Goal: Information Seeking & Learning: Learn about a topic

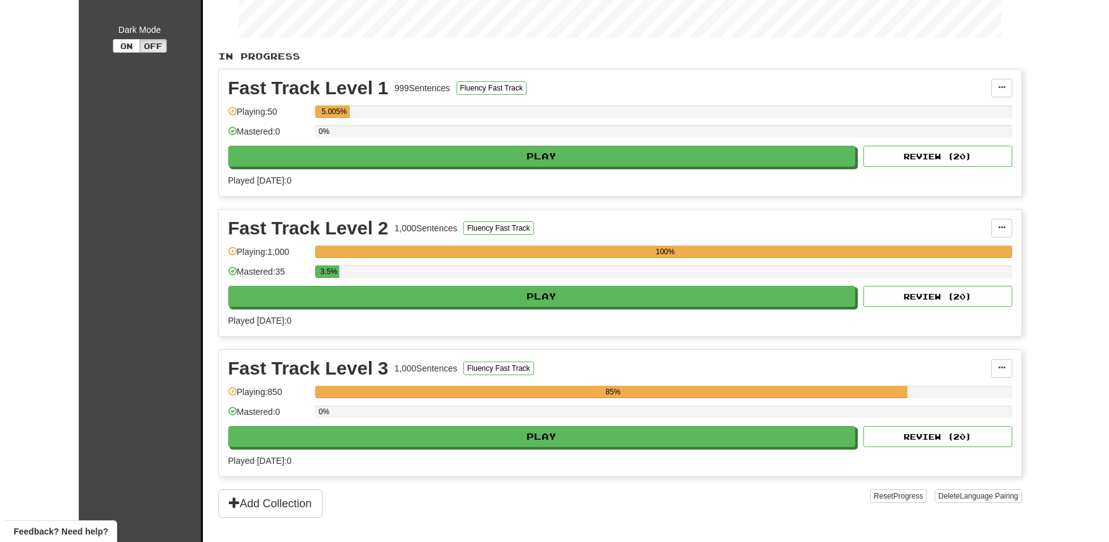
scroll to position [248, 0]
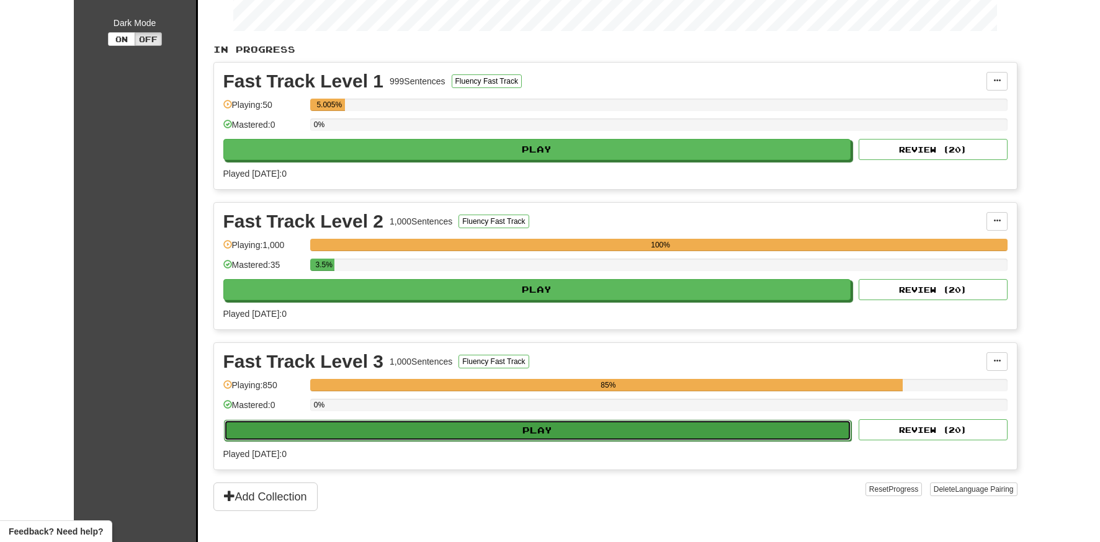
click at [515, 422] on button "Play" at bounding box center [538, 430] width 628 height 21
select select "**"
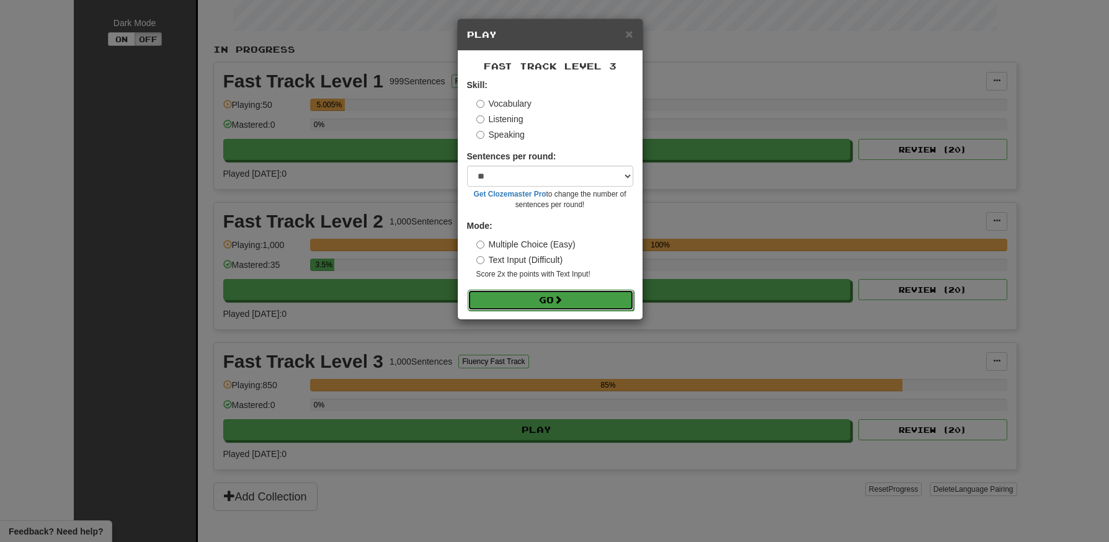
click at [558, 298] on span at bounding box center [558, 299] width 9 height 9
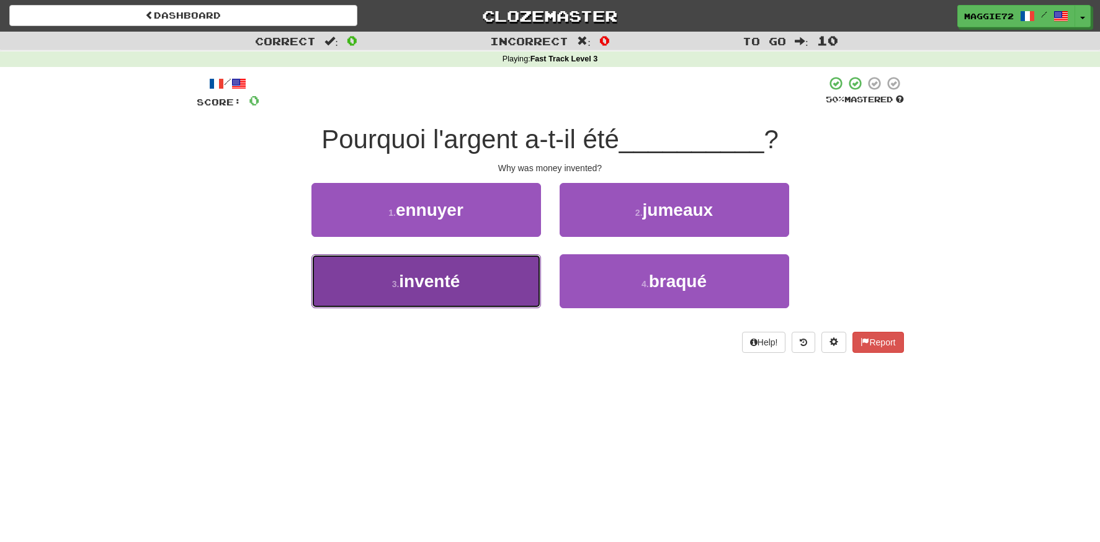
click at [502, 288] on button "3 . inventé" at bounding box center [425, 281] width 229 height 54
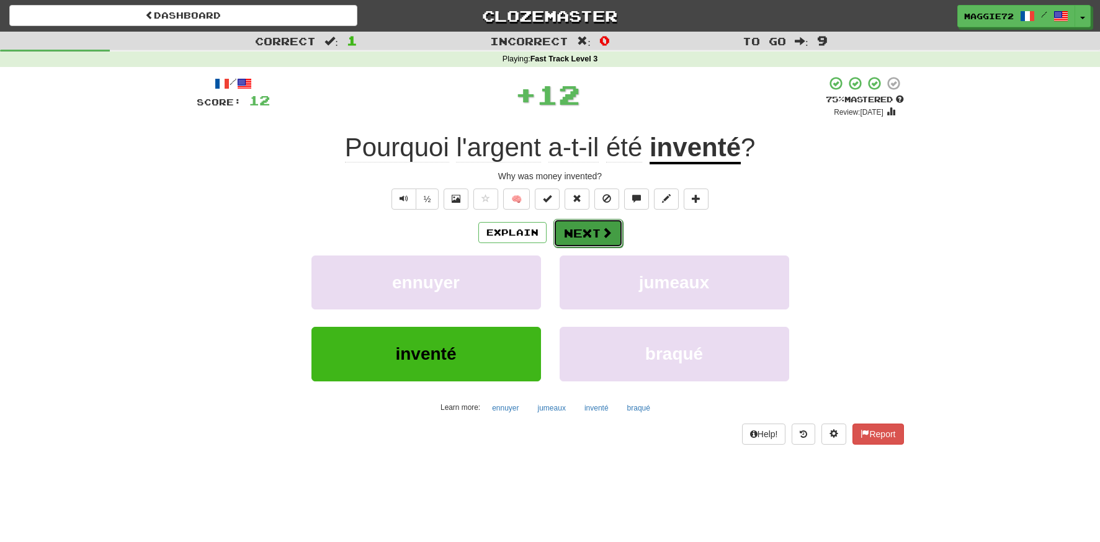
click at [576, 232] on button "Next" at bounding box center [587, 233] width 69 height 29
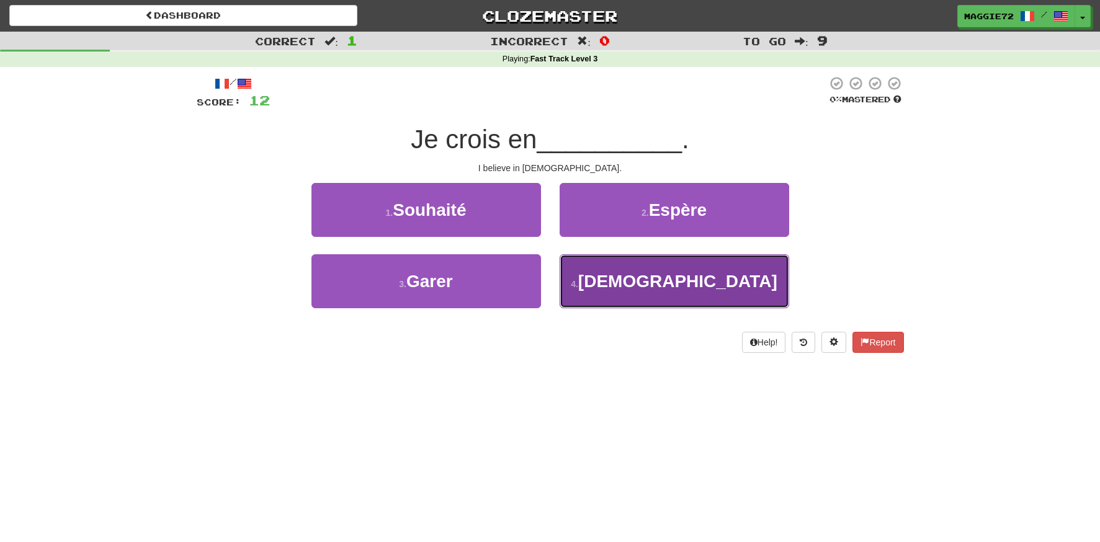
click at [607, 281] on button "4 . Bouddha" at bounding box center [673, 281] width 229 height 54
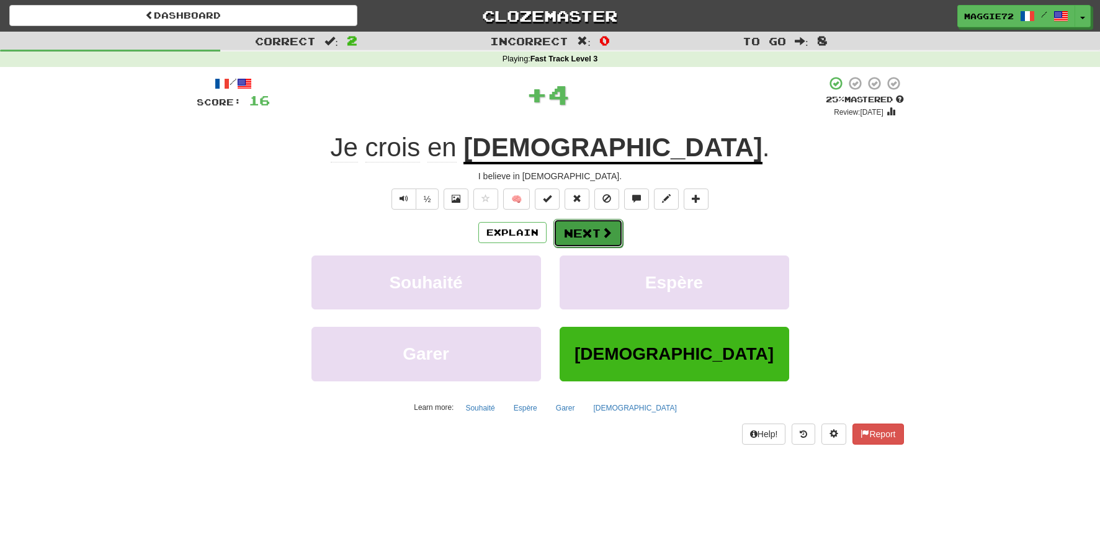
click at [573, 235] on button "Next" at bounding box center [587, 233] width 69 height 29
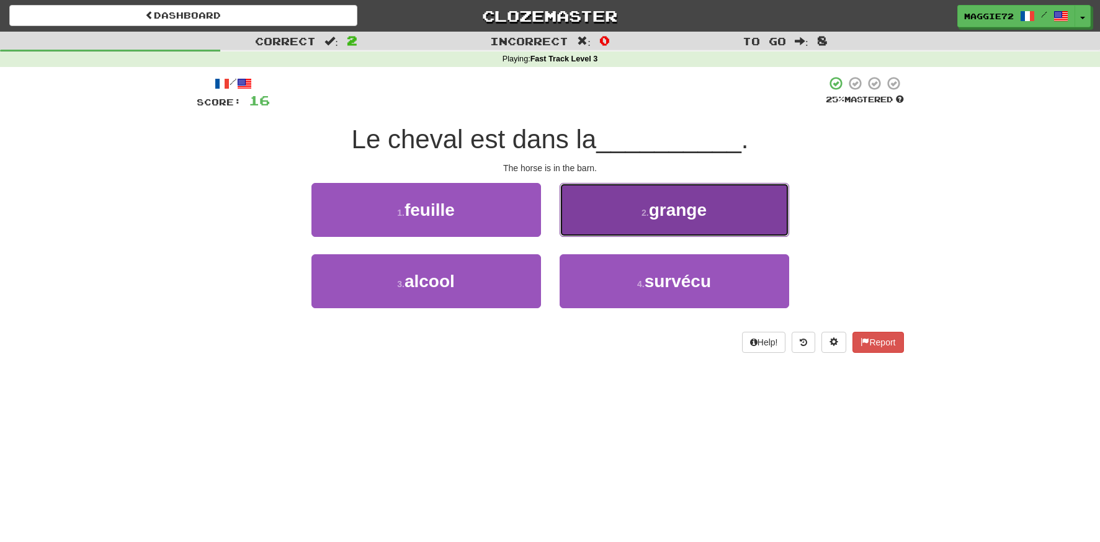
click at [665, 212] on span "grange" at bounding box center [678, 209] width 58 height 19
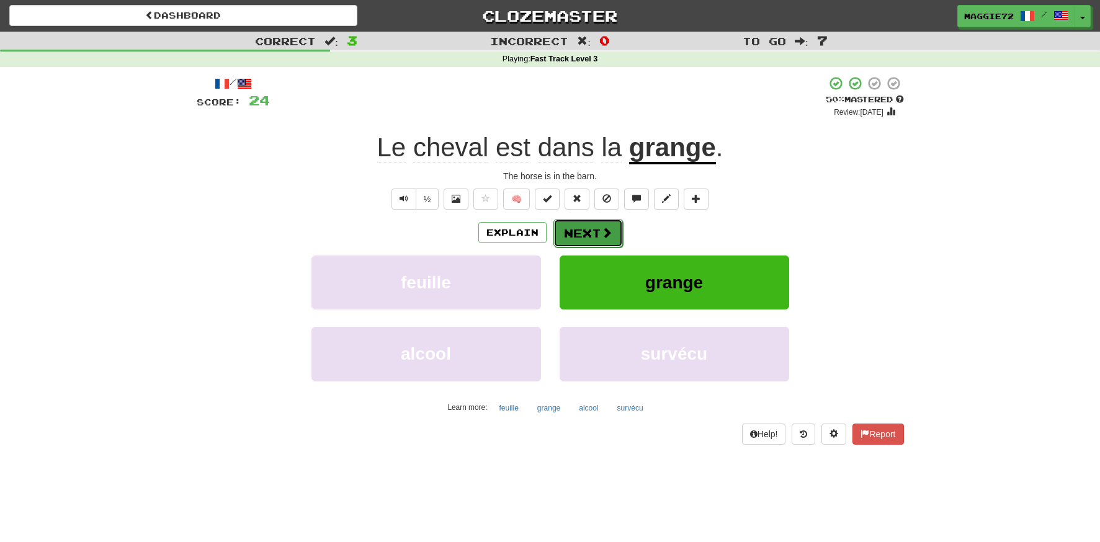
click at [582, 233] on button "Next" at bounding box center [587, 233] width 69 height 29
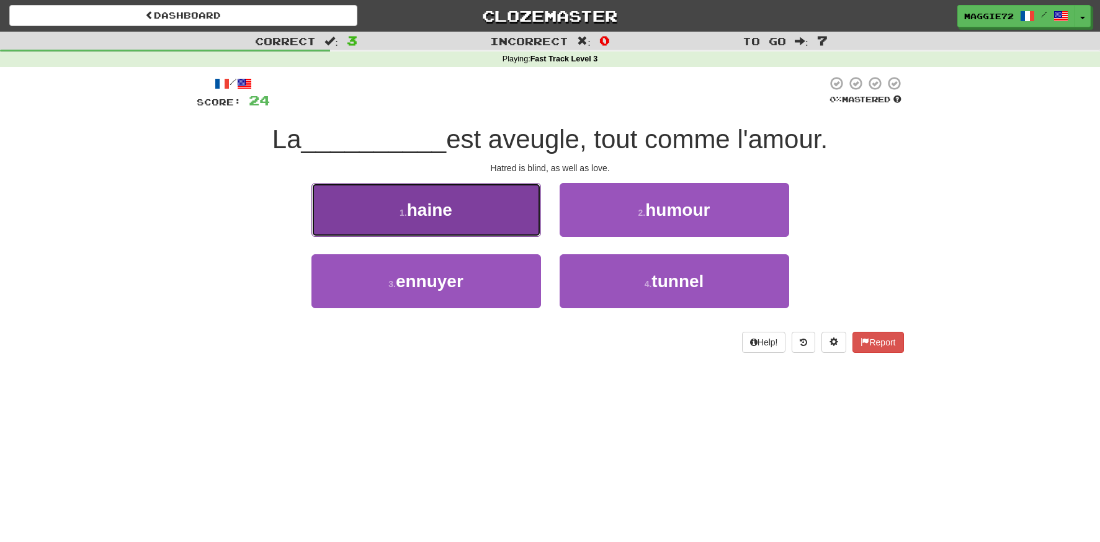
click at [466, 226] on button "1 . haine" at bounding box center [425, 210] width 229 height 54
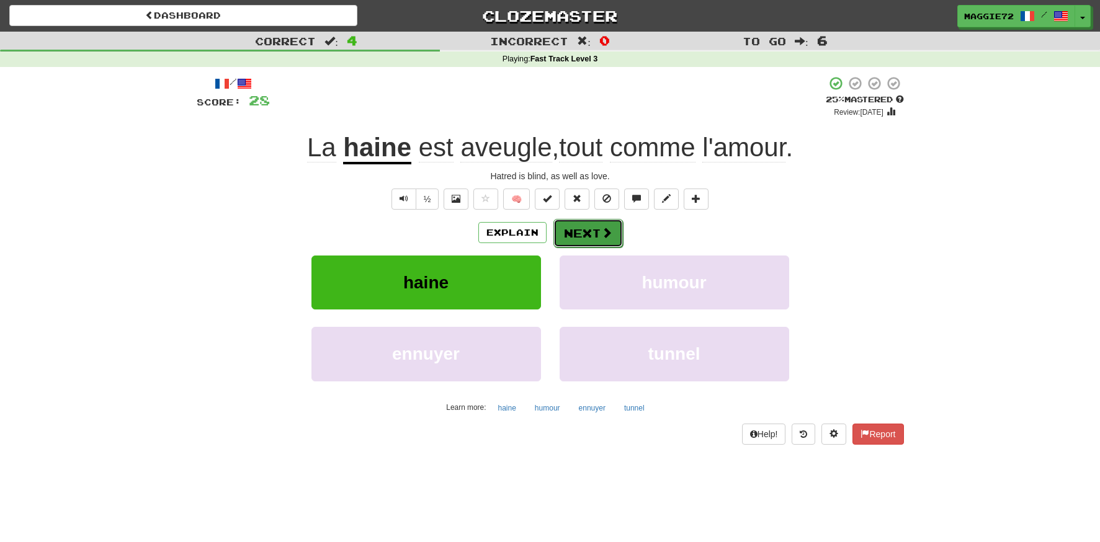
click at [585, 235] on button "Next" at bounding box center [587, 233] width 69 height 29
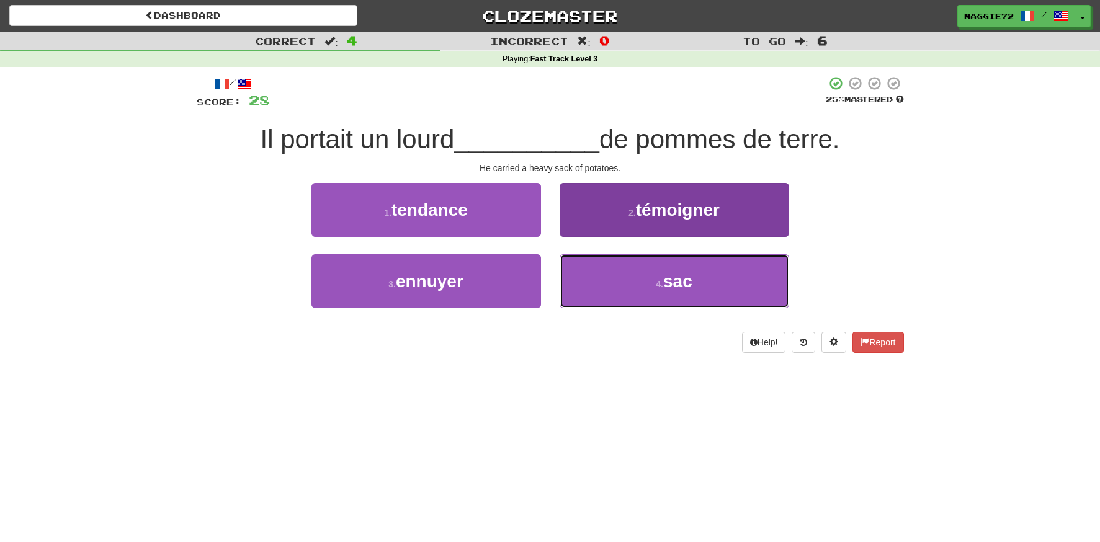
click at [608, 268] on button "4 . sac" at bounding box center [673, 281] width 229 height 54
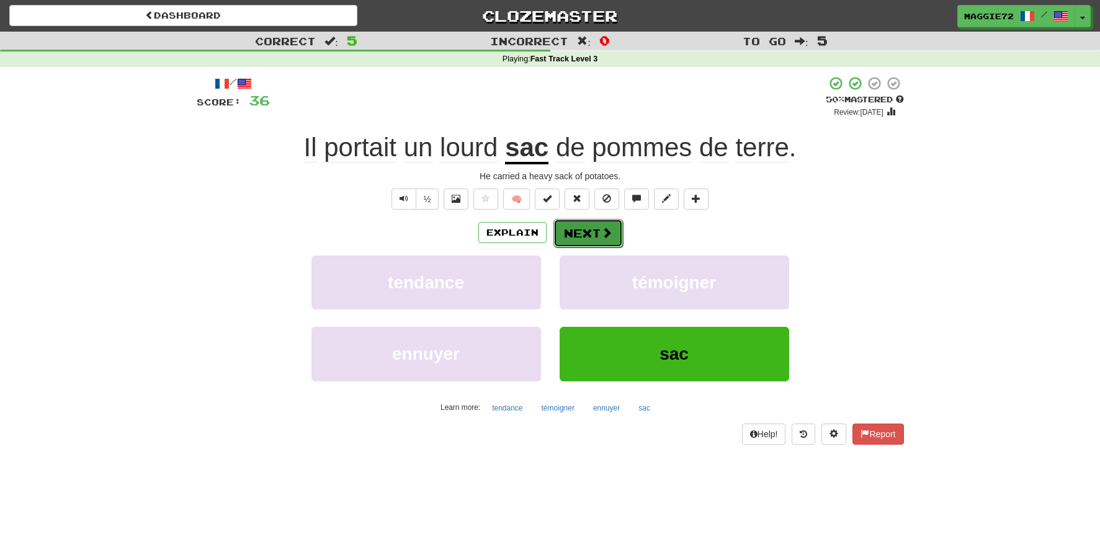
click at [609, 232] on span at bounding box center [606, 232] width 11 height 11
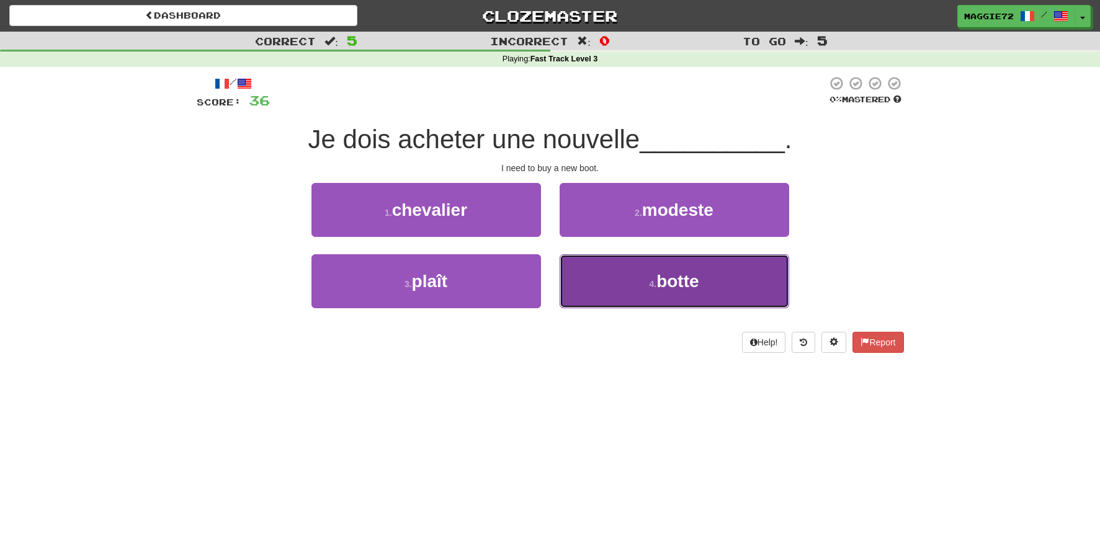
click at [631, 286] on button "4 . botte" at bounding box center [673, 281] width 229 height 54
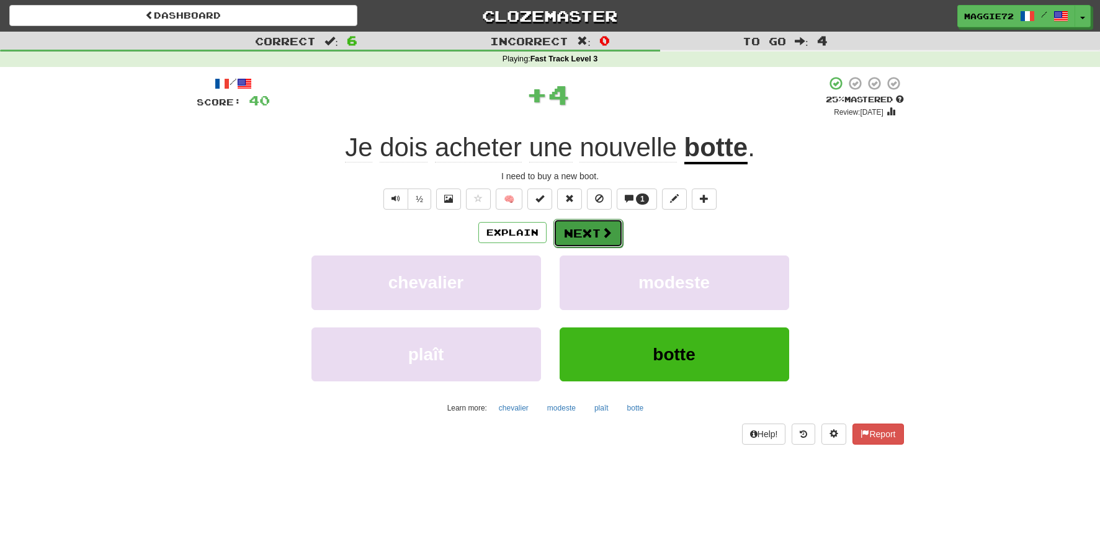
click at [573, 232] on button "Next" at bounding box center [587, 233] width 69 height 29
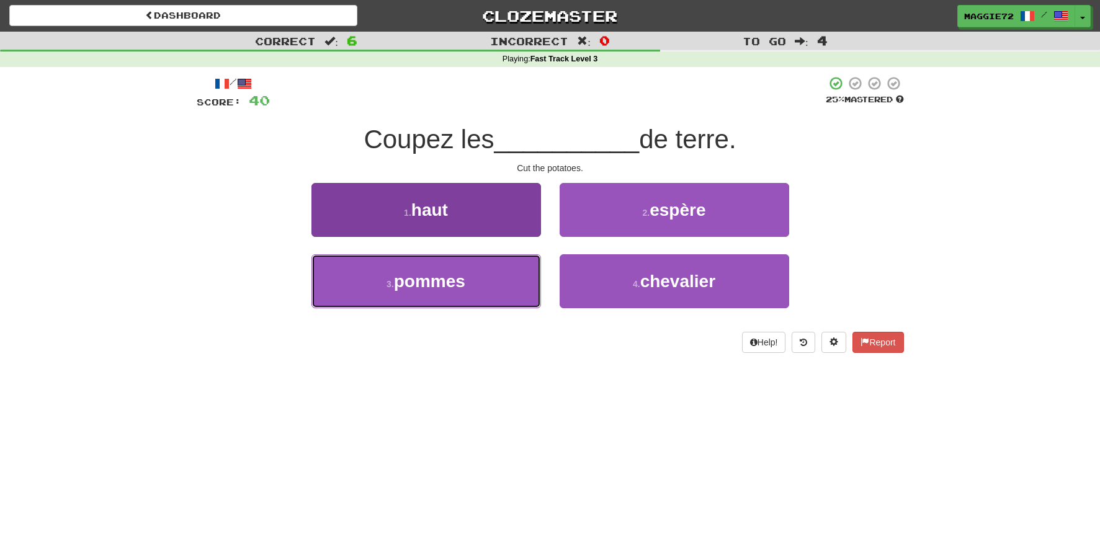
click at [473, 290] on button "3 . pommes" at bounding box center [425, 281] width 229 height 54
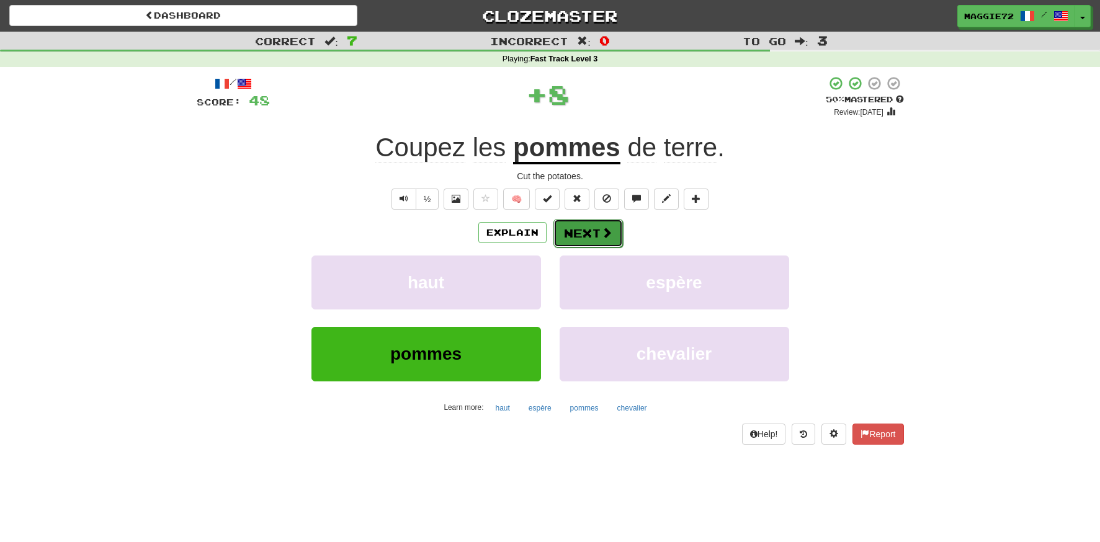
click at [592, 233] on button "Next" at bounding box center [587, 233] width 69 height 29
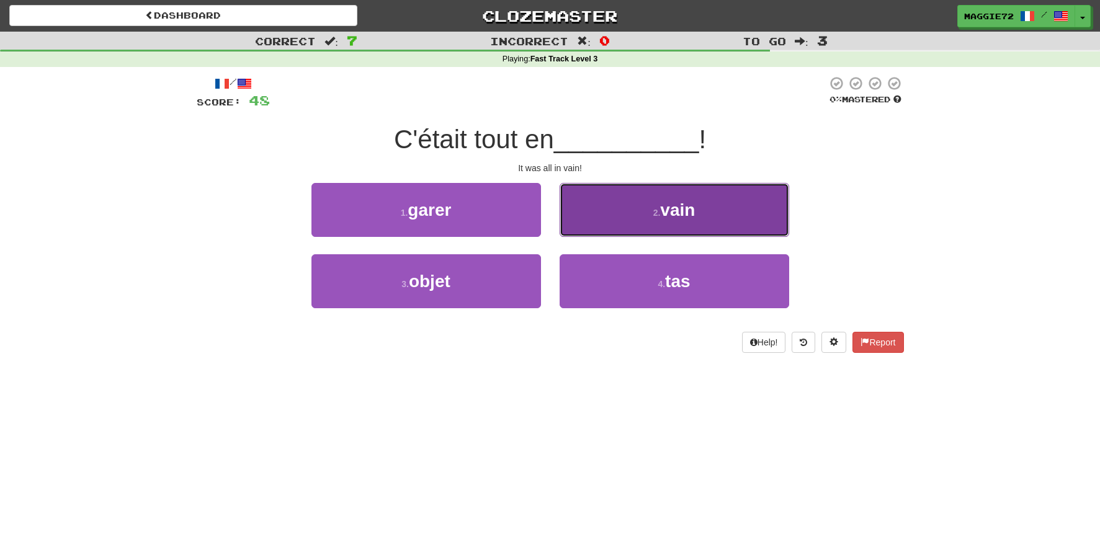
click at [646, 220] on button "2 . vain" at bounding box center [673, 210] width 229 height 54
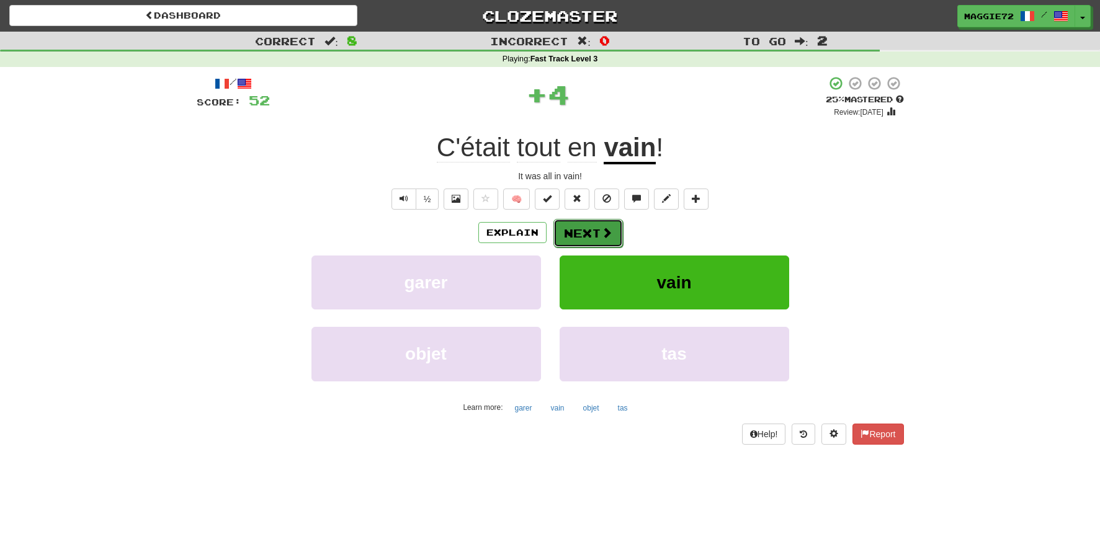
click at [580, 231] on button "Next" at bounding box center [587, 233] width 69 height 29
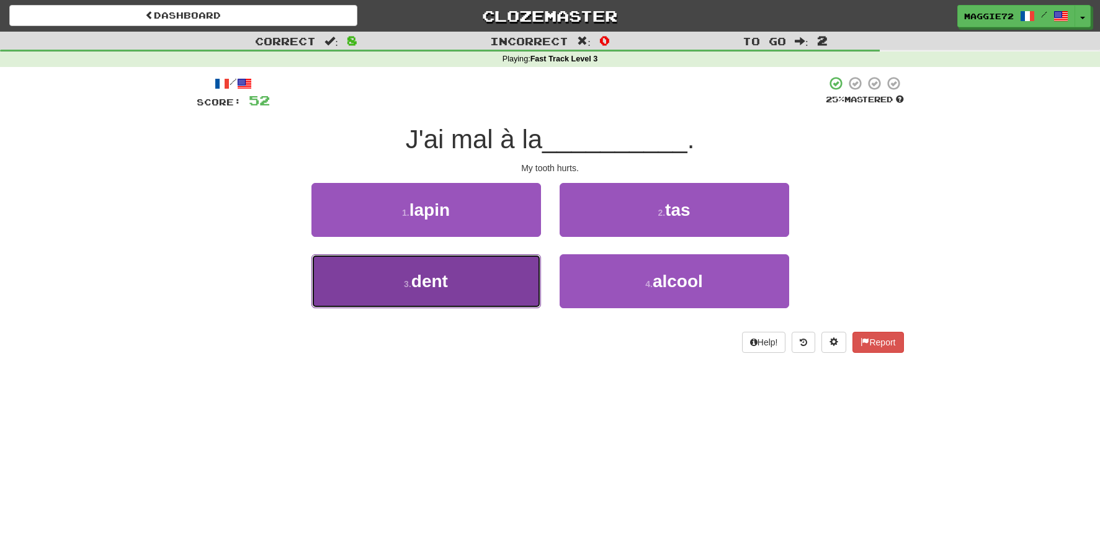
click at [515, 275] on button "3 . dent" at bounding box center [425, 281] width 229 height 54
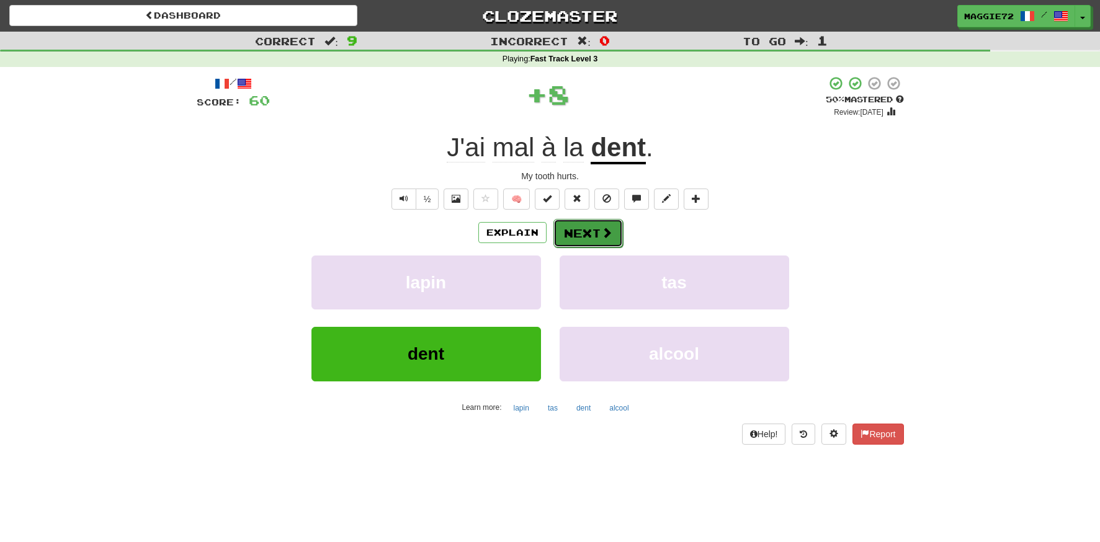
click at [586, 231] on button "Next" at bounding box center [587, 233] width 69 height 29
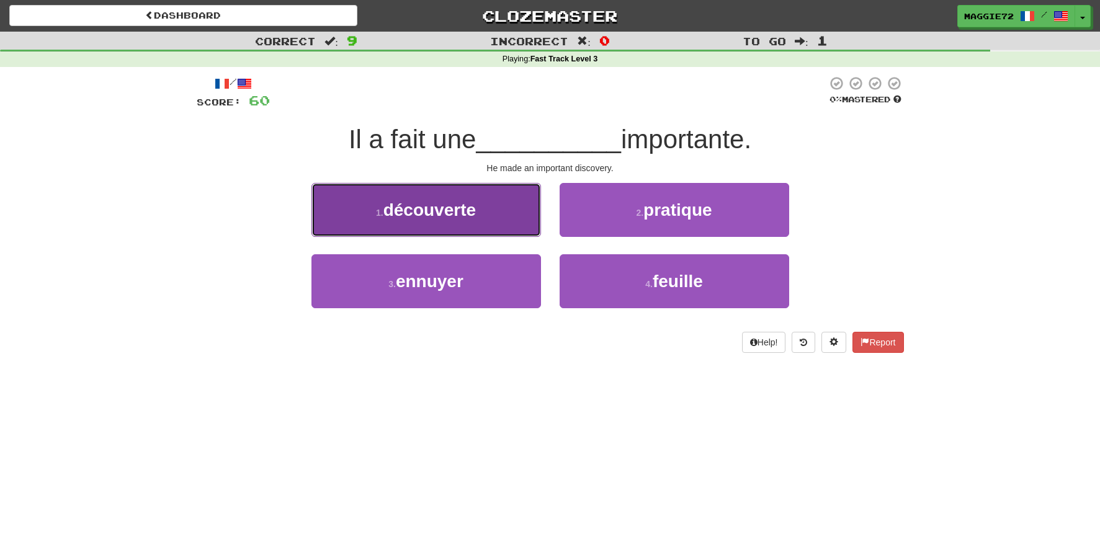
click at [465, 220] on button "1 . découverte" at bounding box center [425, 210] width 229 height 54
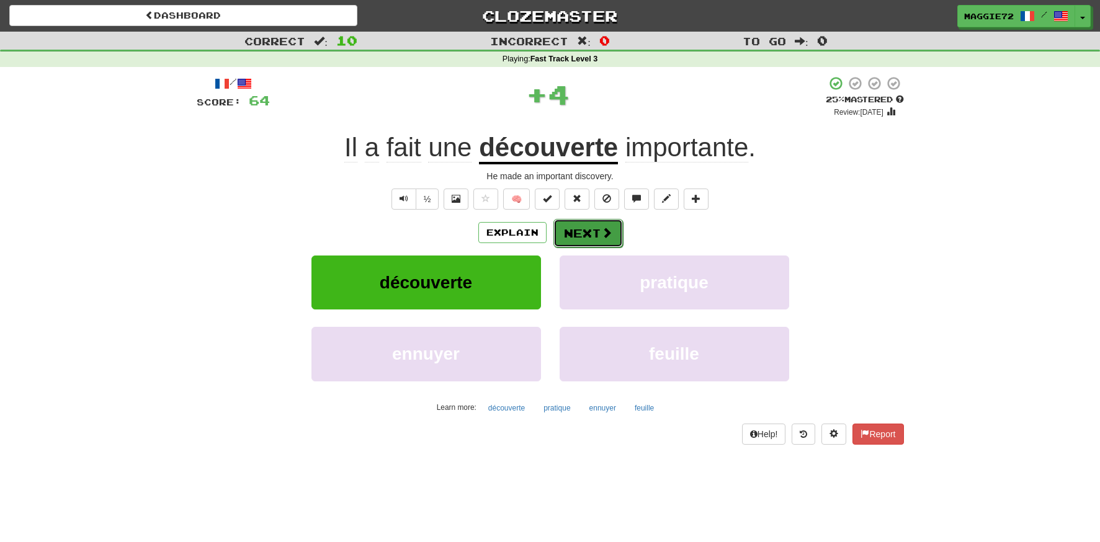
click at [603, 229] on span at bounding box center [606, 232] width 11 height 11
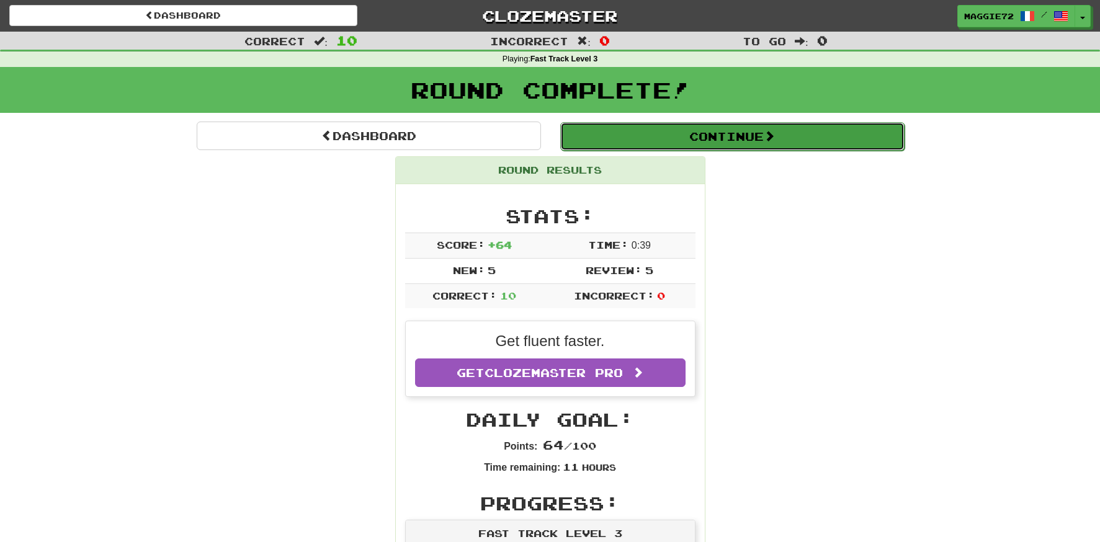
click at [643, 140] on button "Continue" at bounding box center [732, 136] width 344 height 29
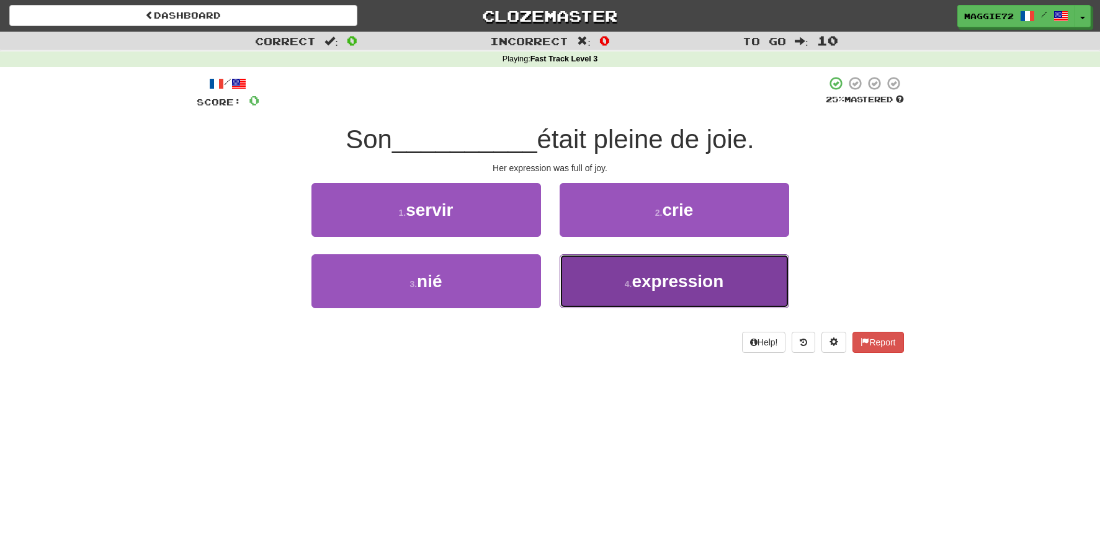
click at [671, 286] on span "expression" at bounding box center [677, 281] width 92 height 19
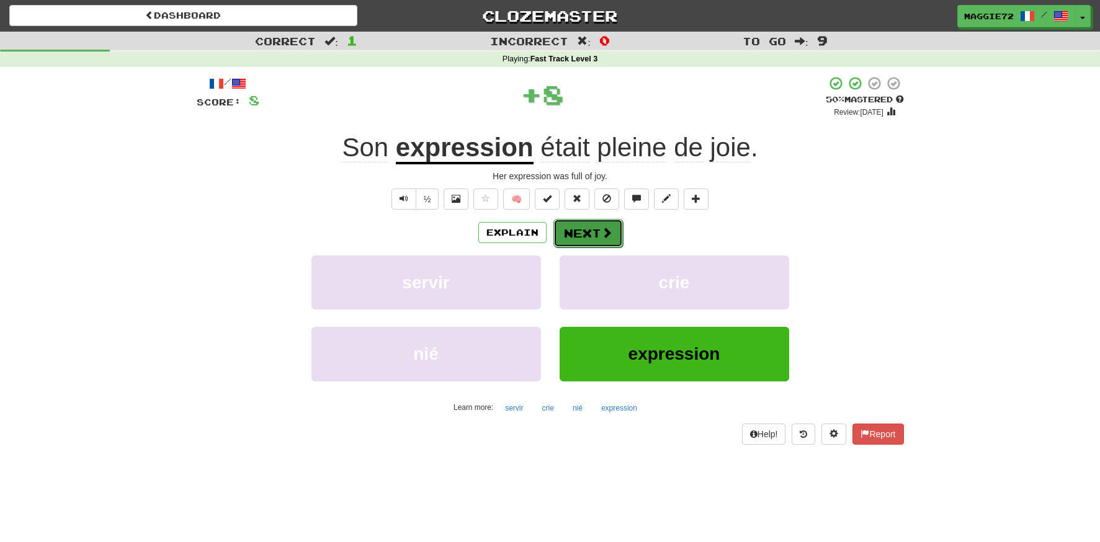
click at [590, 230] on button "Next" at bounding box center [587, 233] width 69 height 29
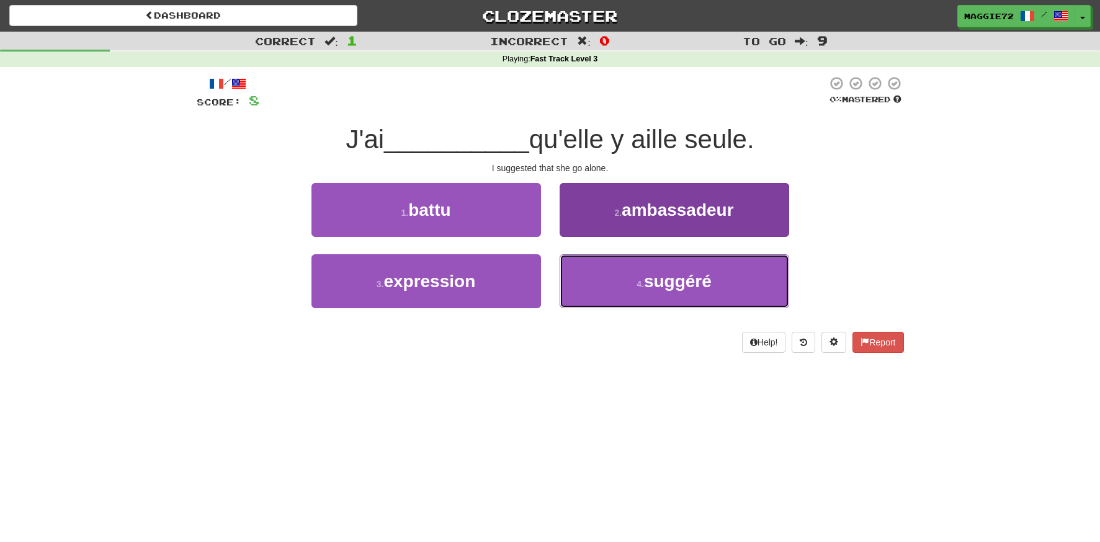
click at [622, 290] on button "4 . suggéré" at bounding box center [673, 281] width 229 height 54
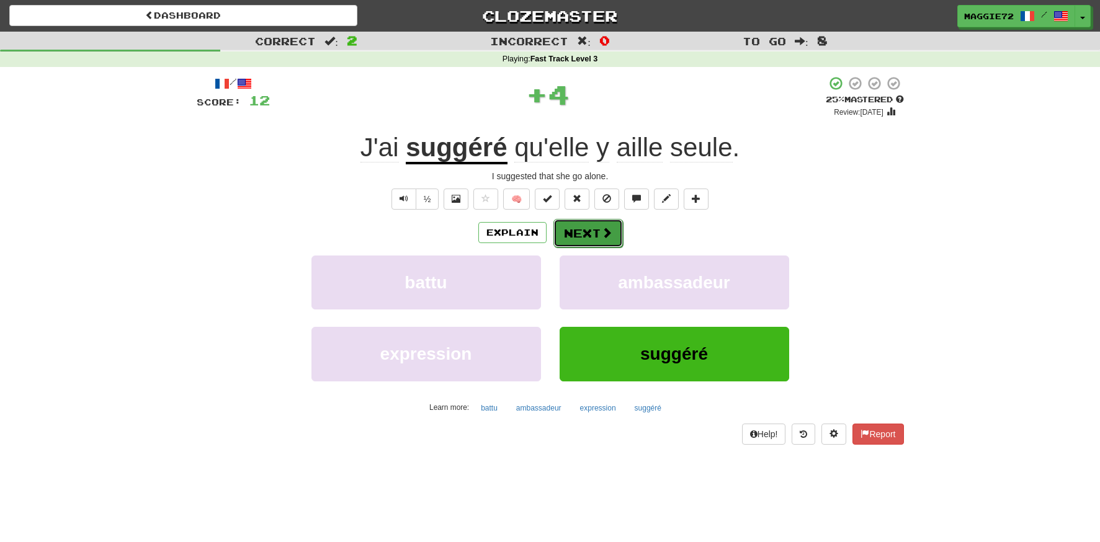
click at [595, 233] on button "Next" at bounding box center [587, 233] width 69 height 29
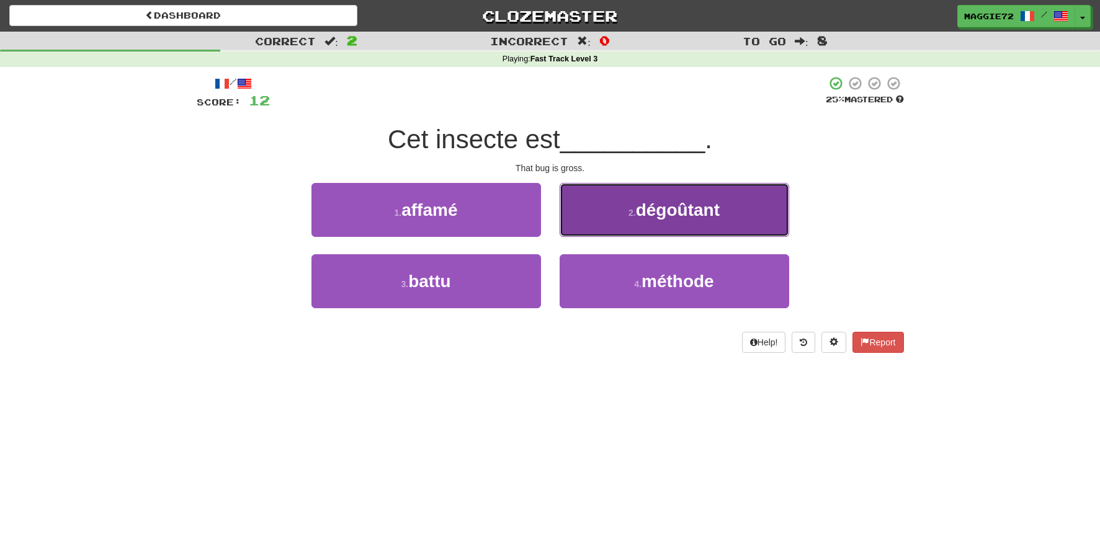
click at [656, 228] on button "2 . dégoûtant" at bounding box center [673, 210] width 229 height 54
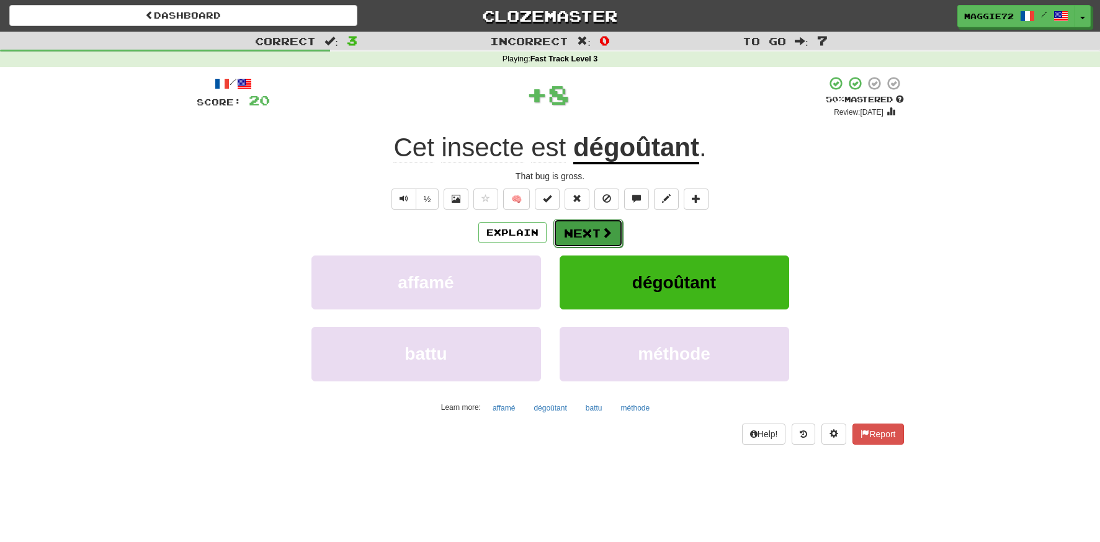
click at [570, 229] on button "Next" at bounding box center [587, 233] width 69 height 29
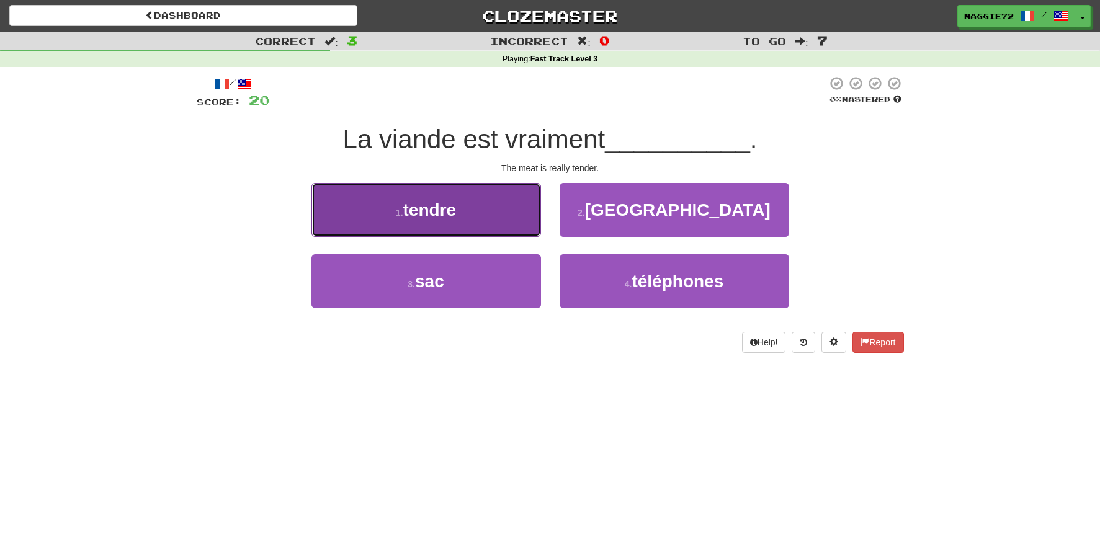
click at [467, 230] on button "1 . tendre" at bounding box center [425, 210] width 229 height 54
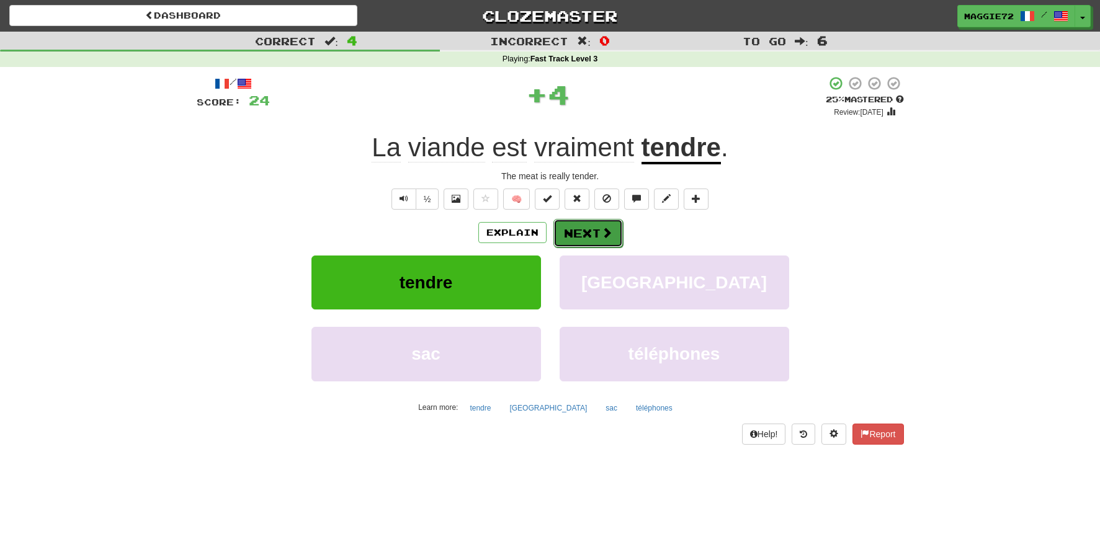
click at [598, 228] on button "Next" at bounding box center [587, 233] width 69 height 29
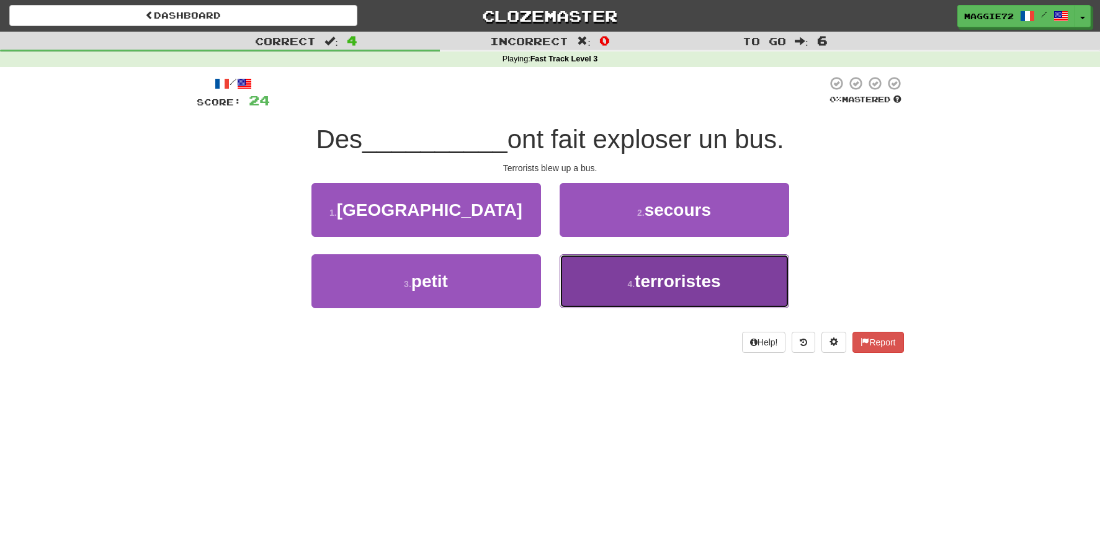
click at [610, 274] on button "4 . terroristes" at bounding box center [673, 281] width 229 height 54
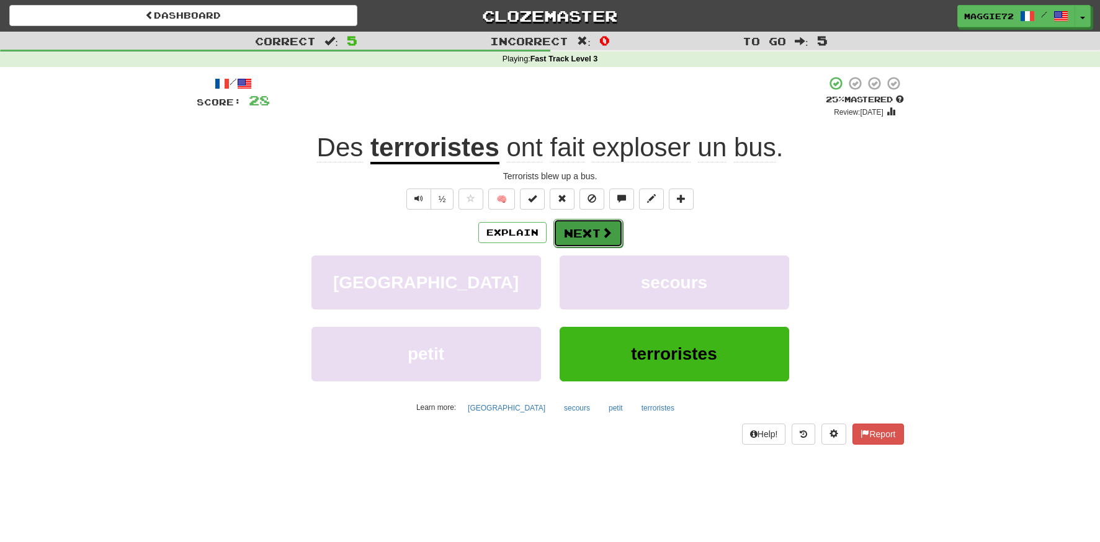
click at [575, 229] on button "Next" at bounding box center [587, 233] width 69 height 29
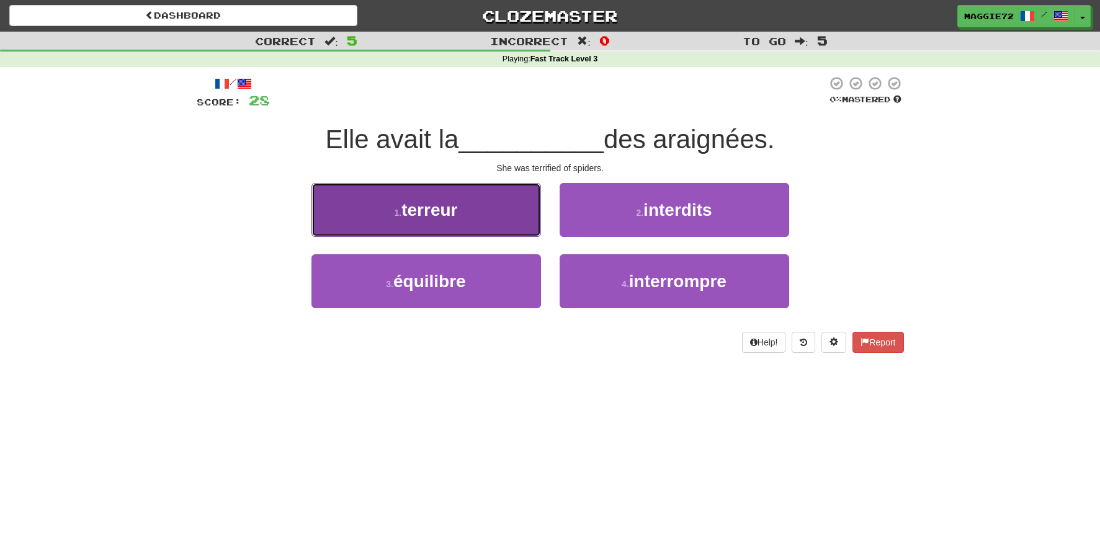
click at [428, 221] on button "1 . terreur" at bounding box center [425, 210] width 229 height 54
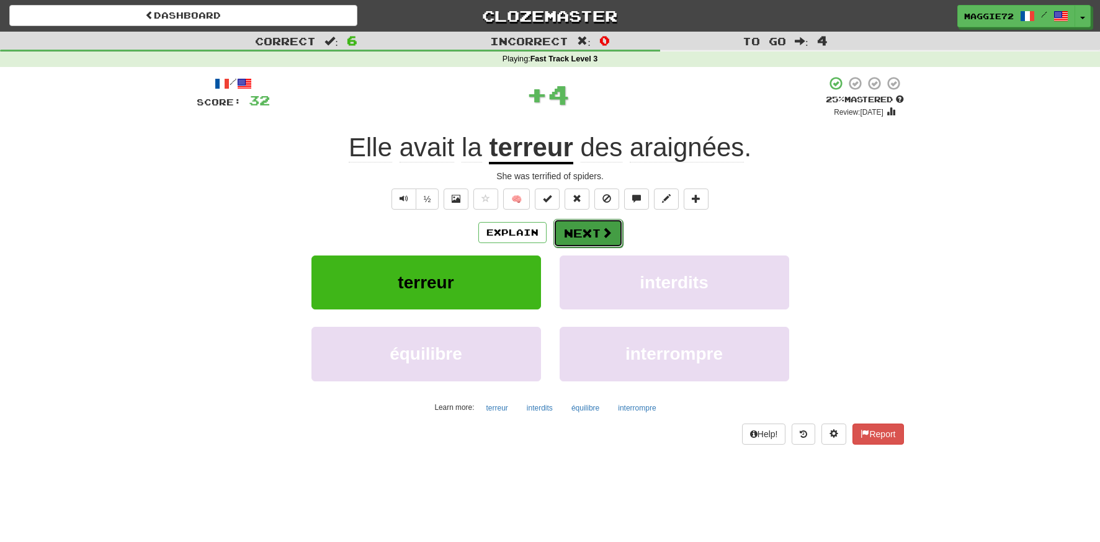
click at [595, 231] on button "Next" at bounding box center [587, 233] width 69 height 29
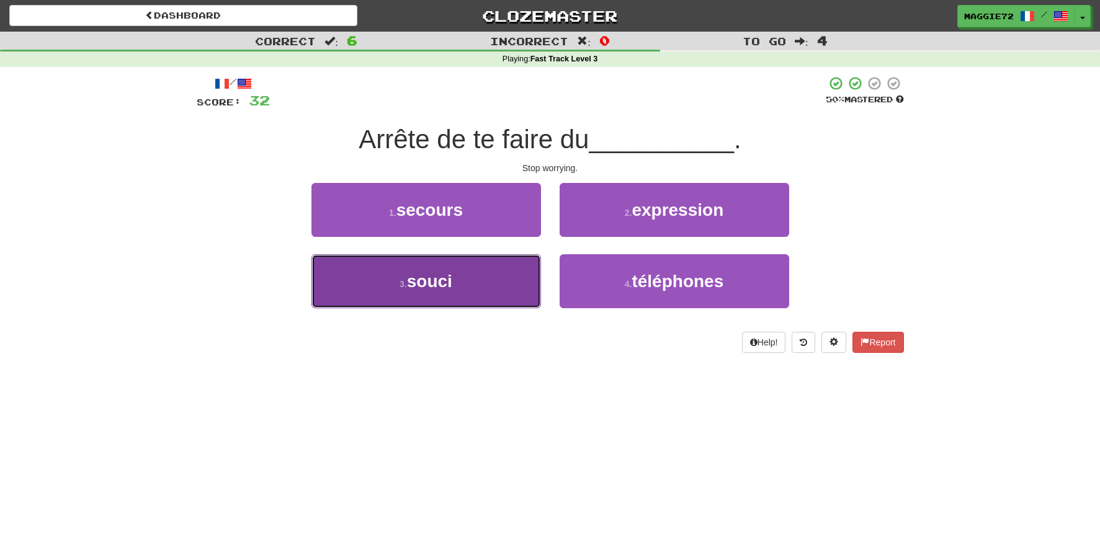
click at [440, 280] on span "souci" at bounding box center [429, 281] width 45 height 19
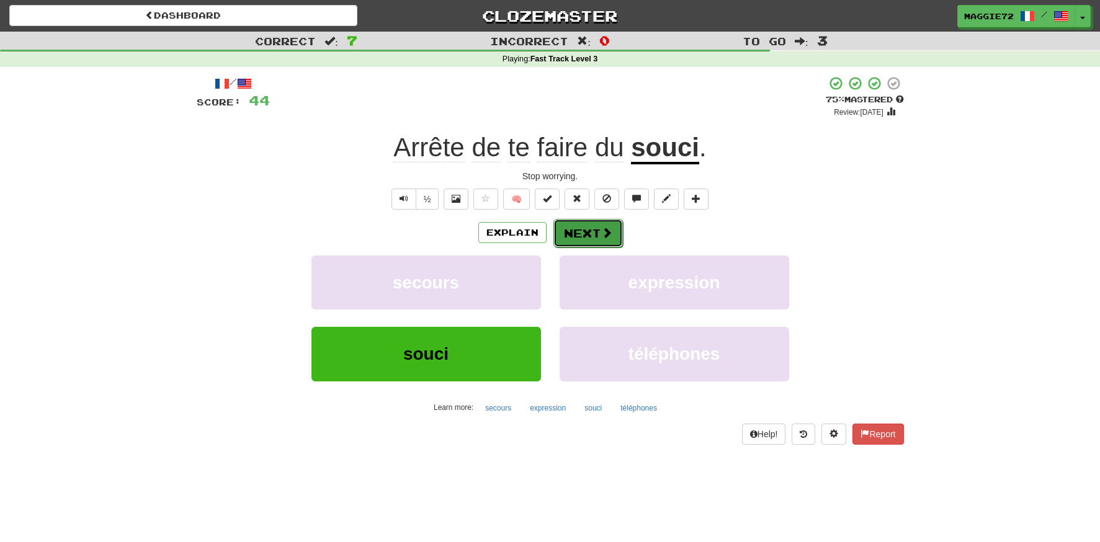
click at [584, 233] on button "Next" at bounding box center [587, 233] width 69 height 29
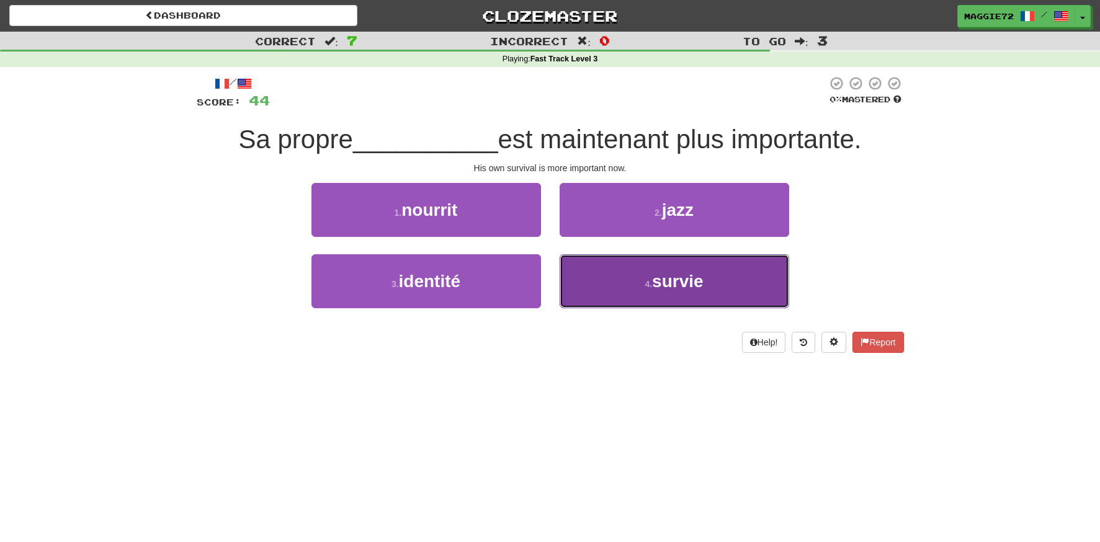
click at [613, 280] on button "4 . survie" at bounding box center [673, 281] width 229 height 54
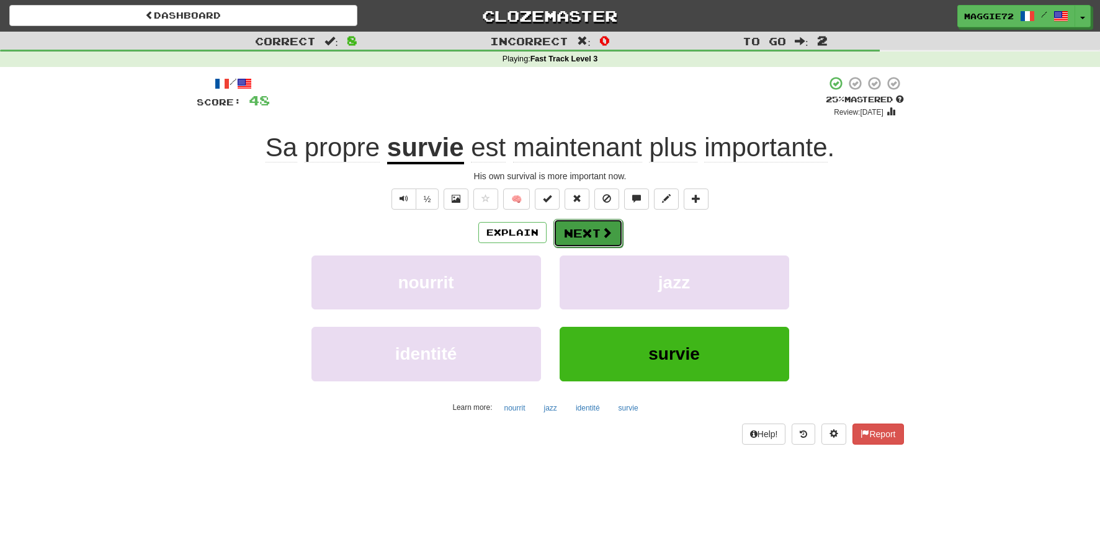
click at [568, 229] on button "Next" at bounding box center [587, 233] width 69 height 29
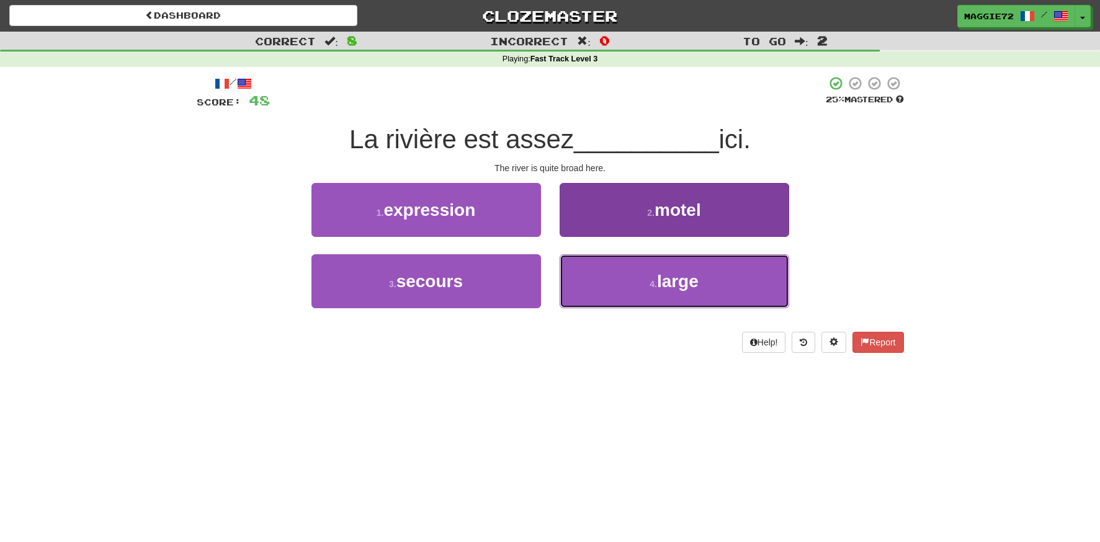
click at [615, 276] on button "4 . large" at bounding box center [673, 281] width 229 height 54
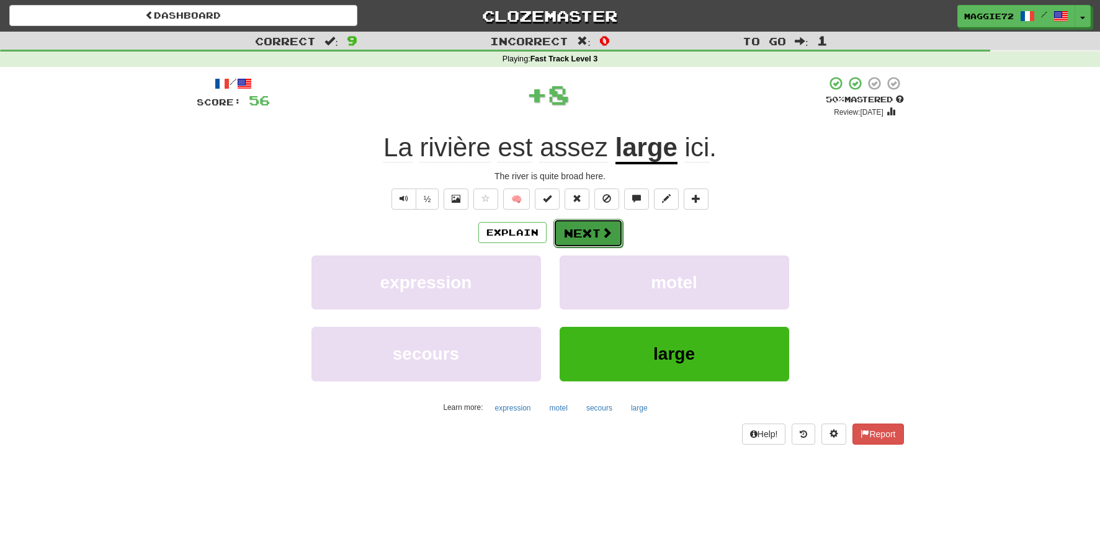
click at [584, 230] on button "Next" at bounding box center [587, 233] width 69 height 29
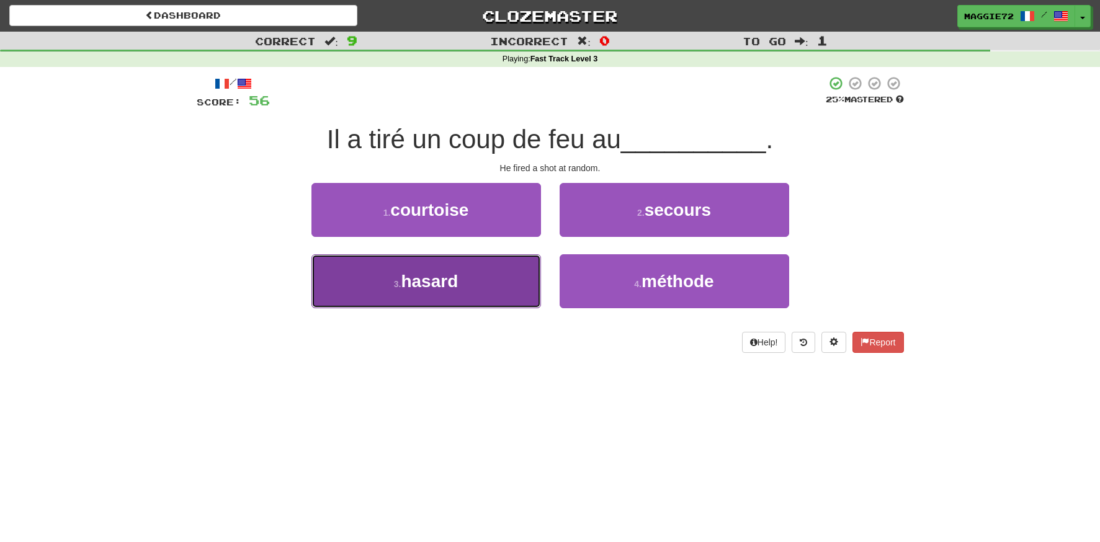
click at [445, 270] on button "3 . hasard" at bounding box center [425, 281] width 229 height 54
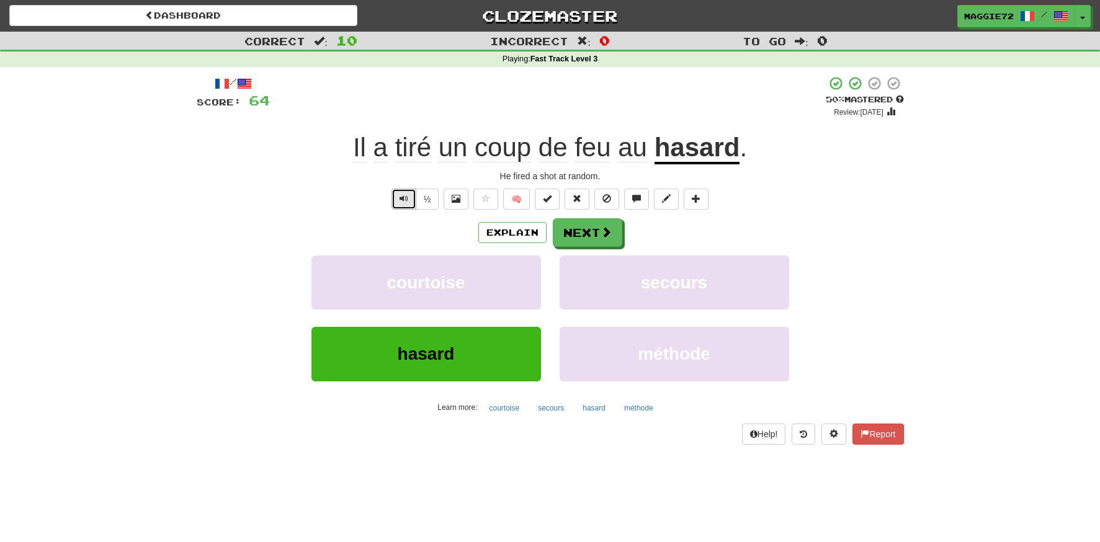
click at [406, 200] on span "Text-to-speech controls" at bounding box center [403, 198] width 9 height 9
click at [588, 238] on button "Next" at bounding box center [587, 233] width 69 height 29
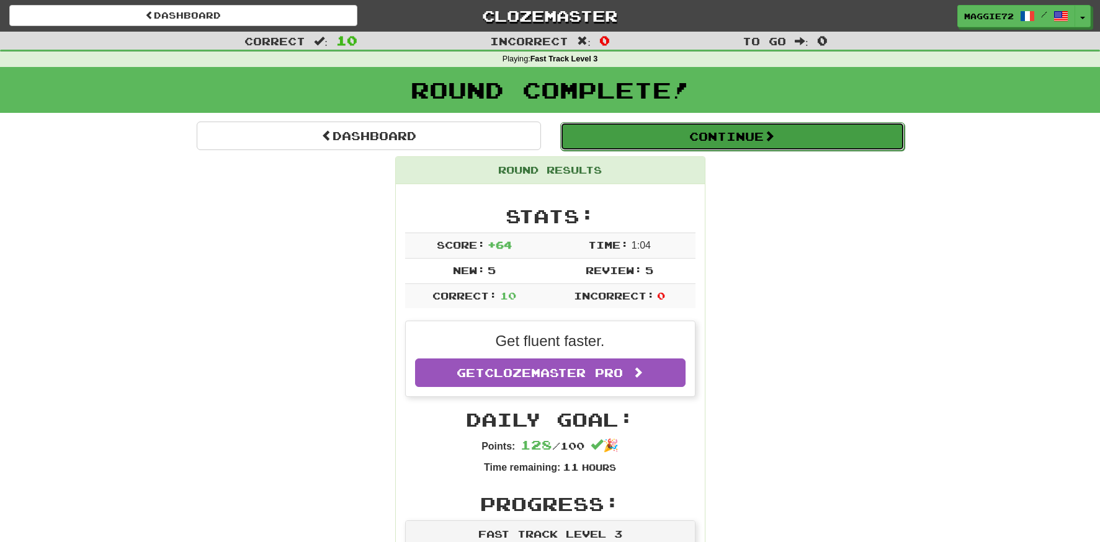
click at [671, 134] on button "Continue" at bounding box center [732, 136] width 344 height 29
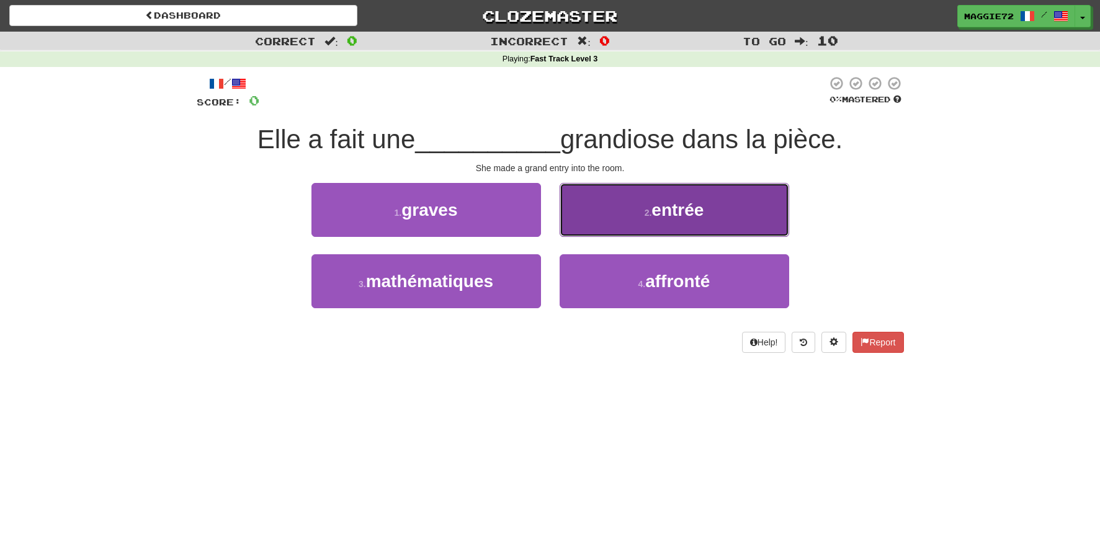
click at [679, 208] on span "entrée" at bounding box center [677, 209] width 52 height 19
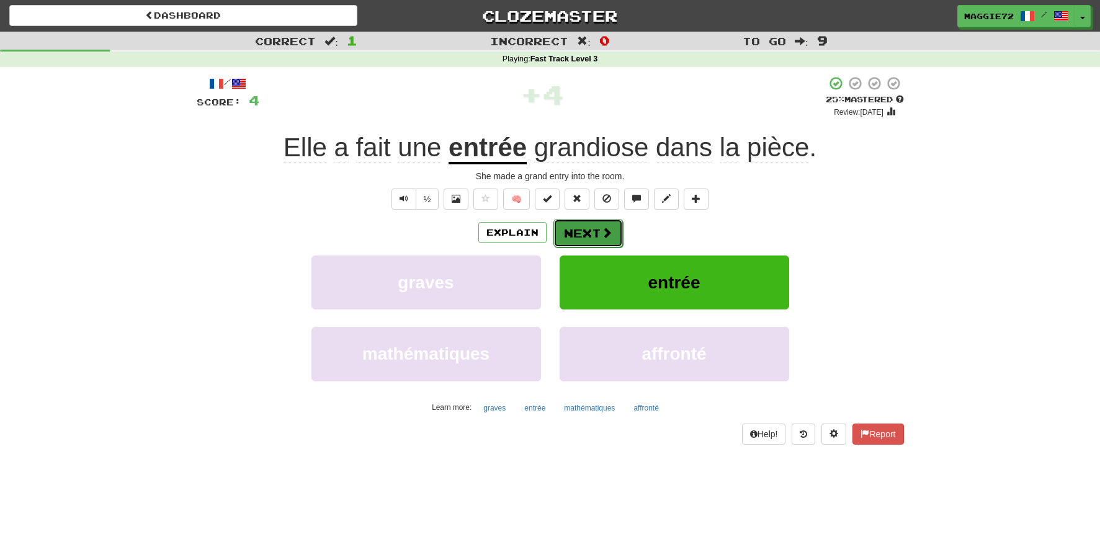
click at [585, 236] on button "Next" at bounding box center [587, 233] width 69 height 29
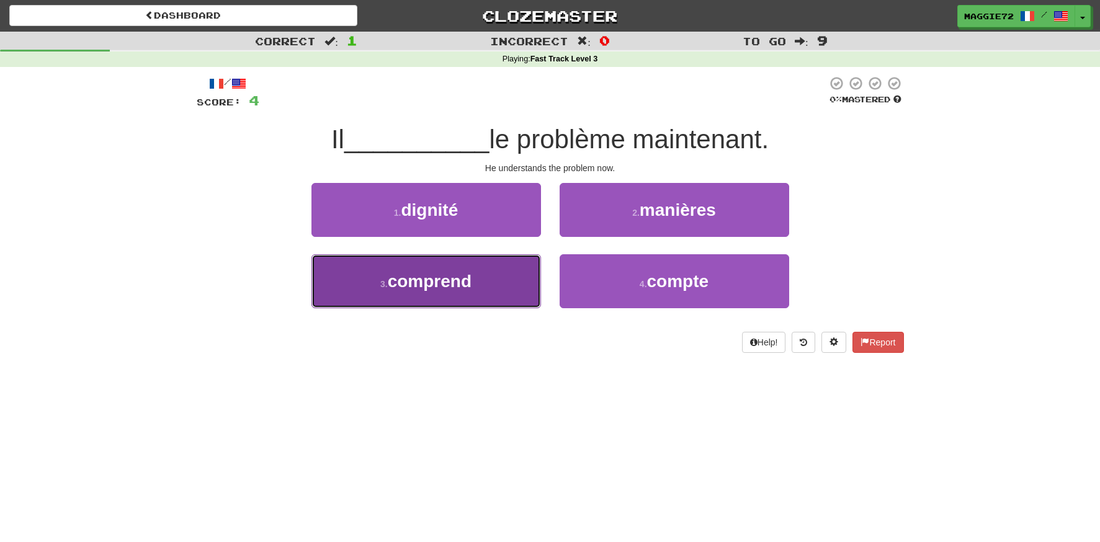
click at [491, 264] on button "3 . comprend" at bounding box center [425, 281] width 229 height 54
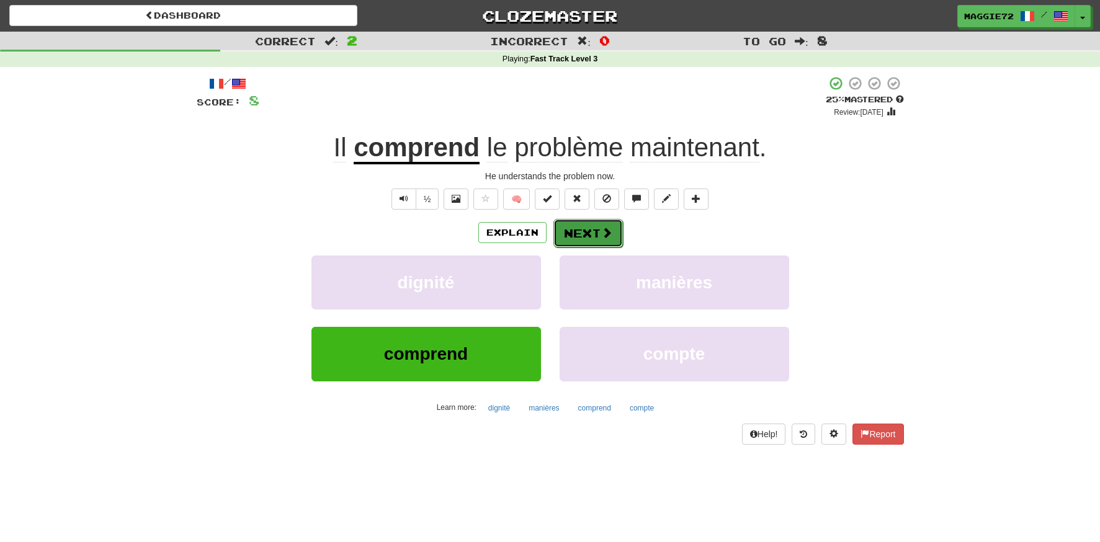
click at [574, 235] on button "Next" at bounding box center [587, 233] width 69 height 29
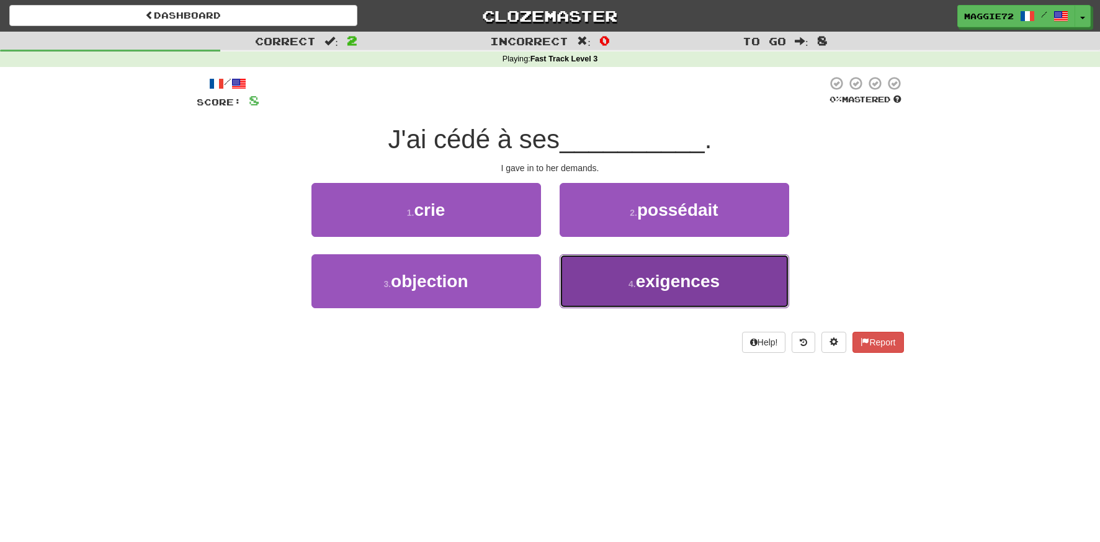
click at [657, 293] on button "4 . exigences" at bounding box center [673, 281] width 229 height 54
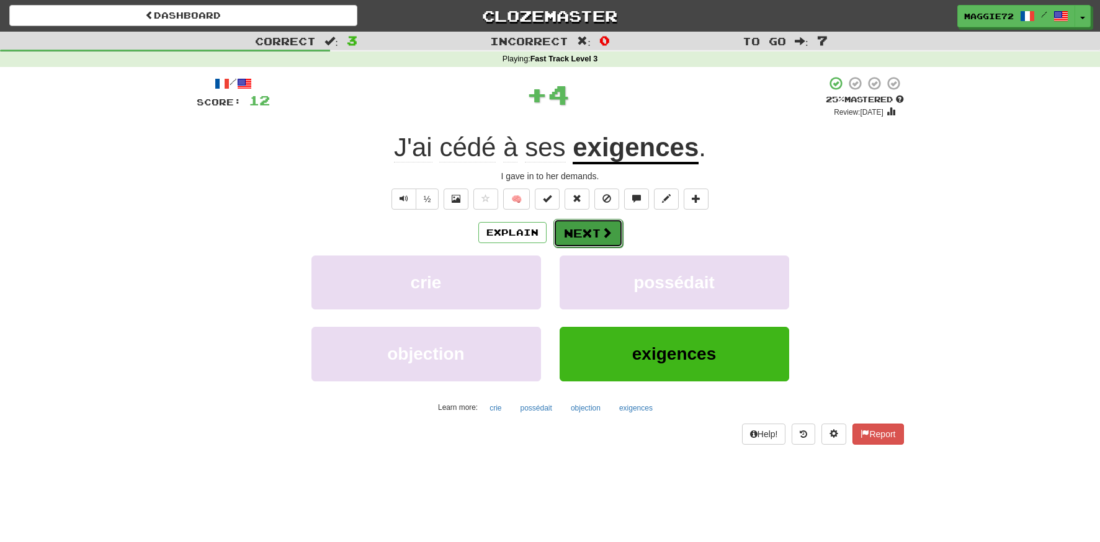
click at [574, 234] on button "Next" at bounding box center [587, 233] width 69 height 29
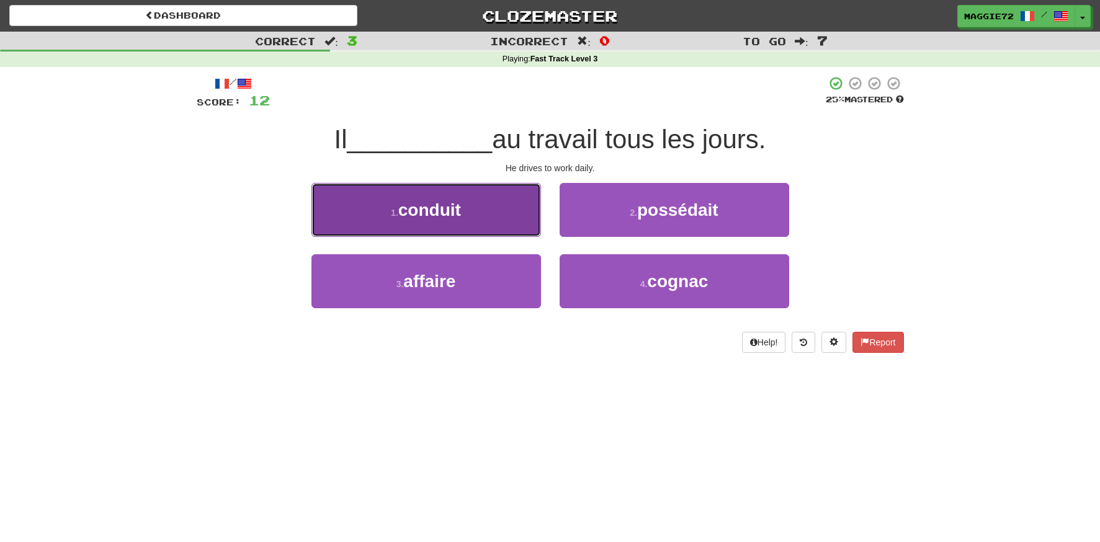
click at [481, 213] on button "1 . conduit" at bounding box center [425, 210] width 229 height 54
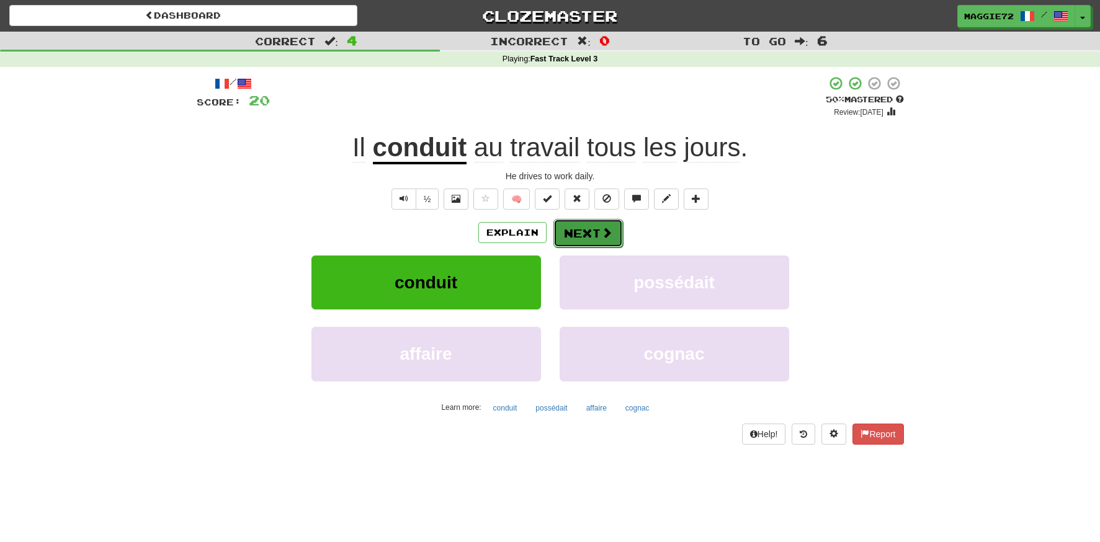
click at [580, 229] on button "Next" at bounding box center [587, 233] width 69 height 29
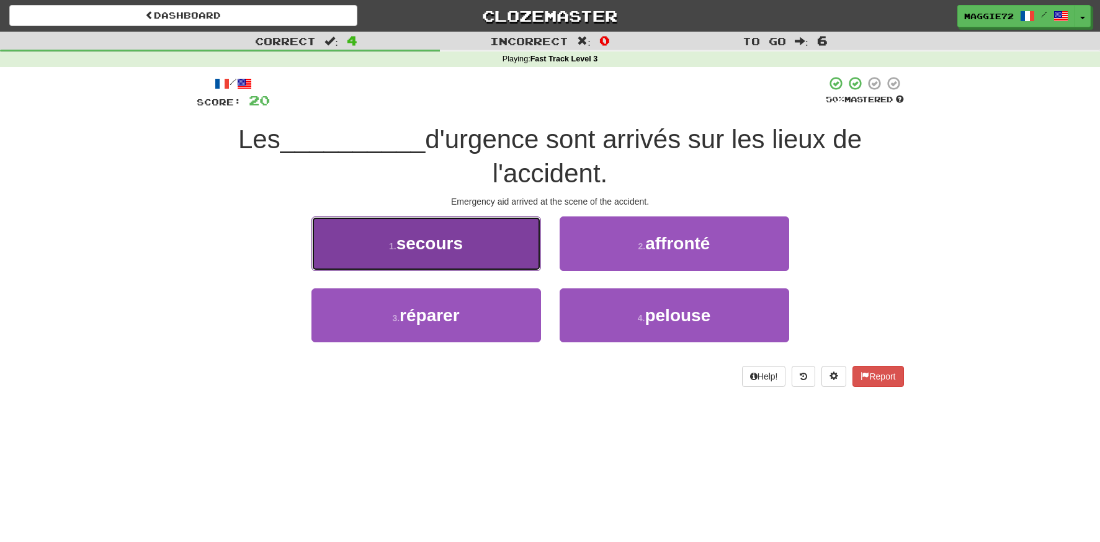
click at [506, 244] on button "1 . secours" at bounding box center [425, 243] width 229 height 54
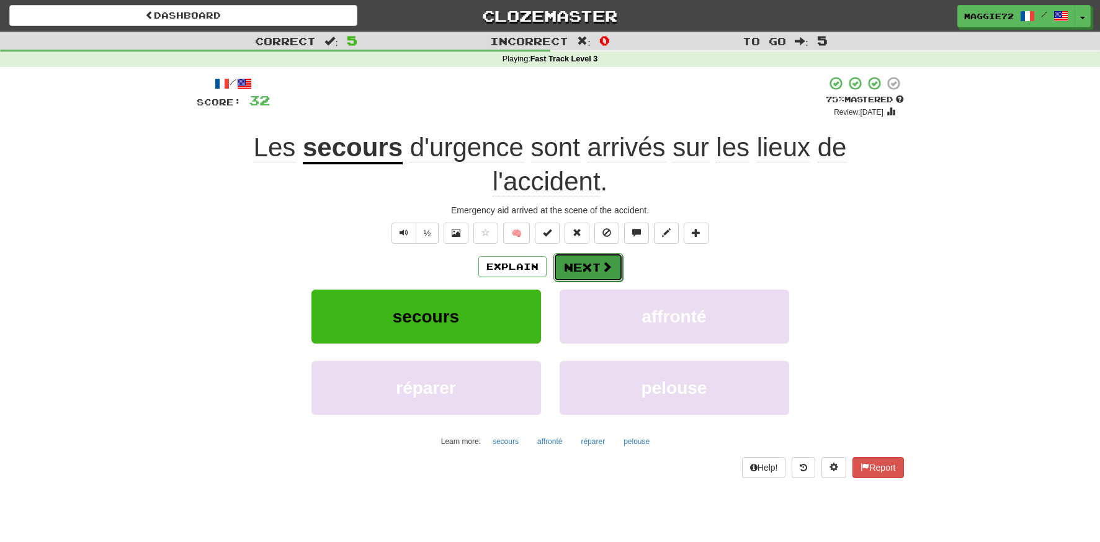
click at [597, 265] on button "Next" at bounding box center [587, 267] width 69 height 29
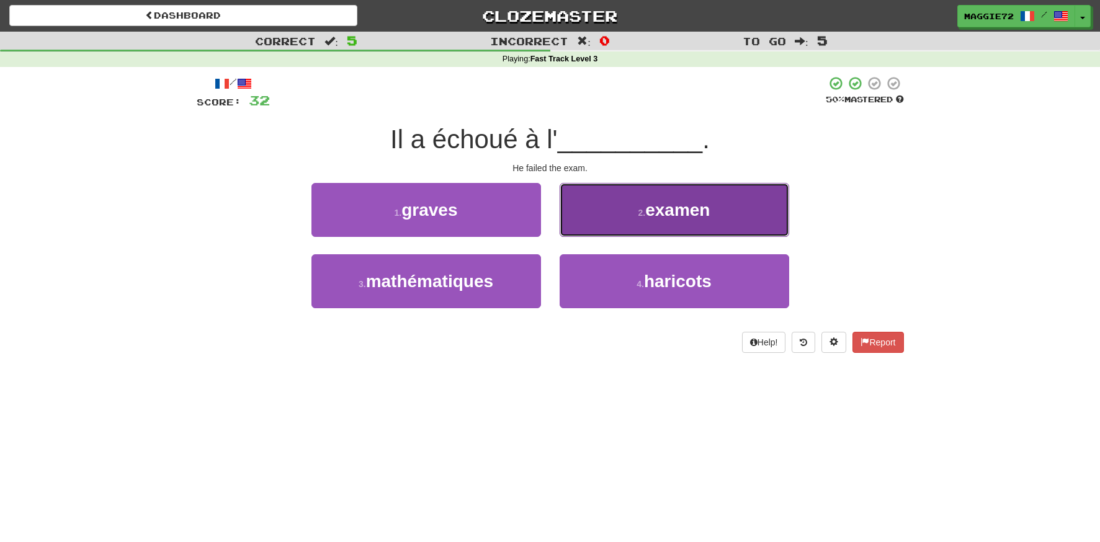
click at [608, 203] on button "2 . examen" at bounding box center [673, 210] width 229 height 54
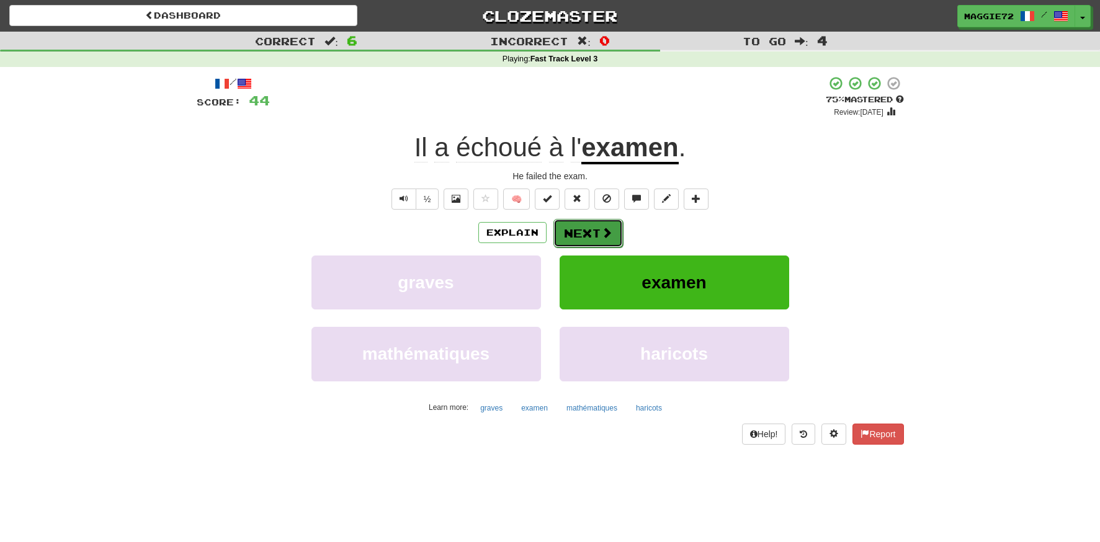
click at [601, 236] on span at bounding box center [606, 232] width 11 height 11
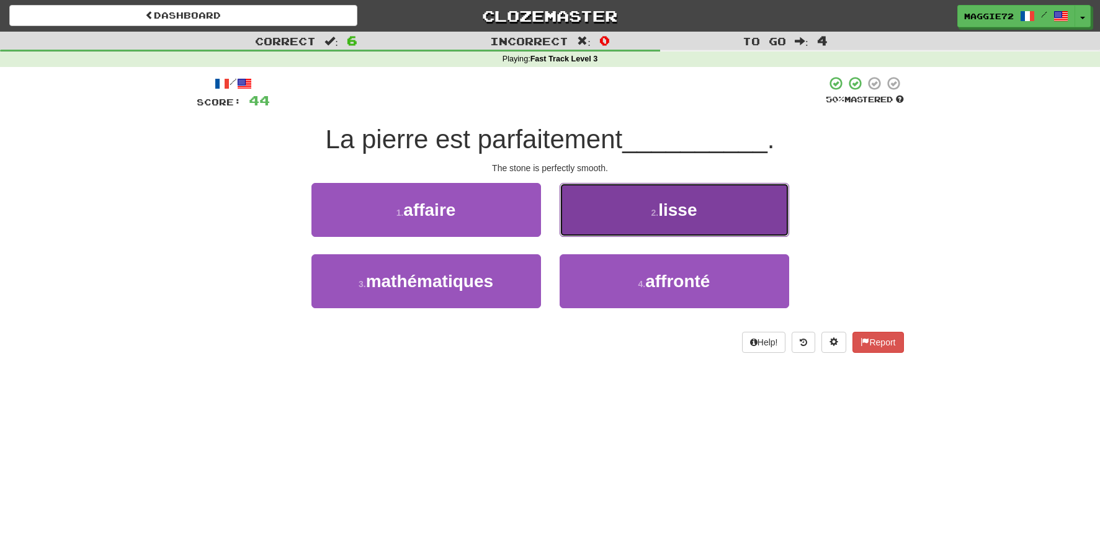
click at [680, 219] on span "lisse" at bounding box center [677, 209] width 38 height 19
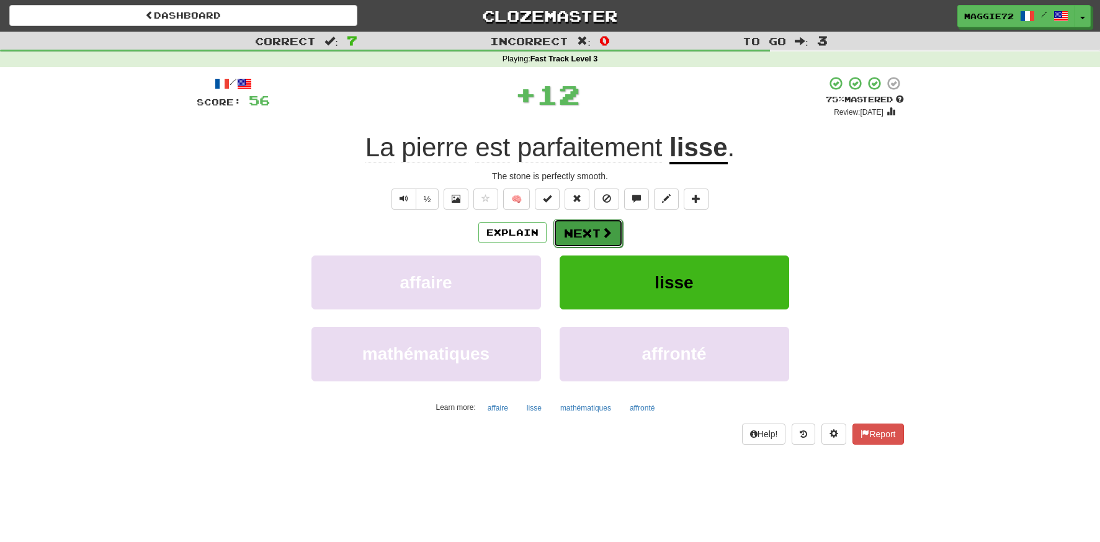
click at [590, 226] on button "Next" at bounding box center [587, 233] width 69 height 29
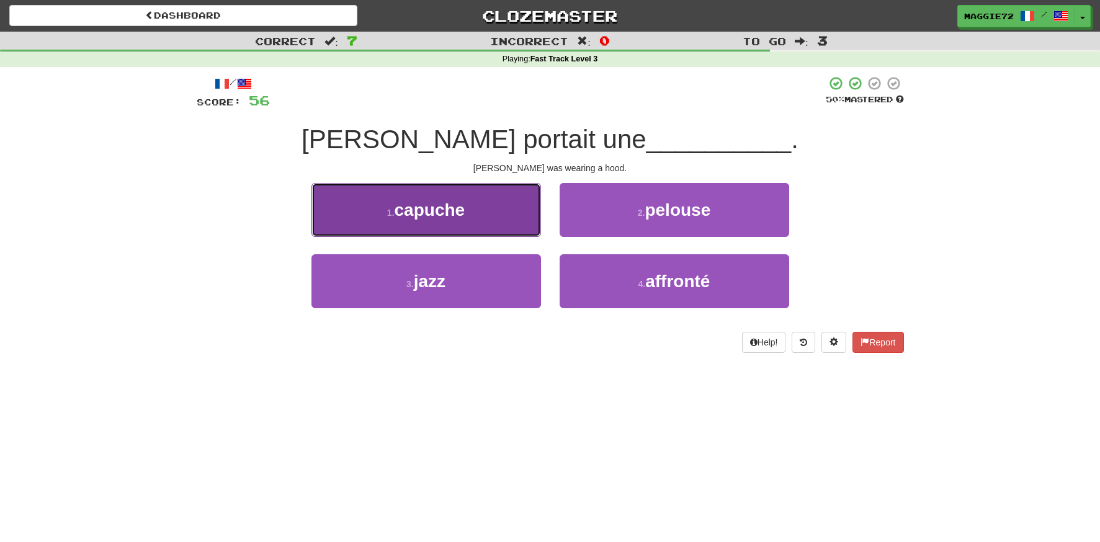
click at [481, 216] on button "1 . capuche" at bounding box center [425, 210] width 229 height 54
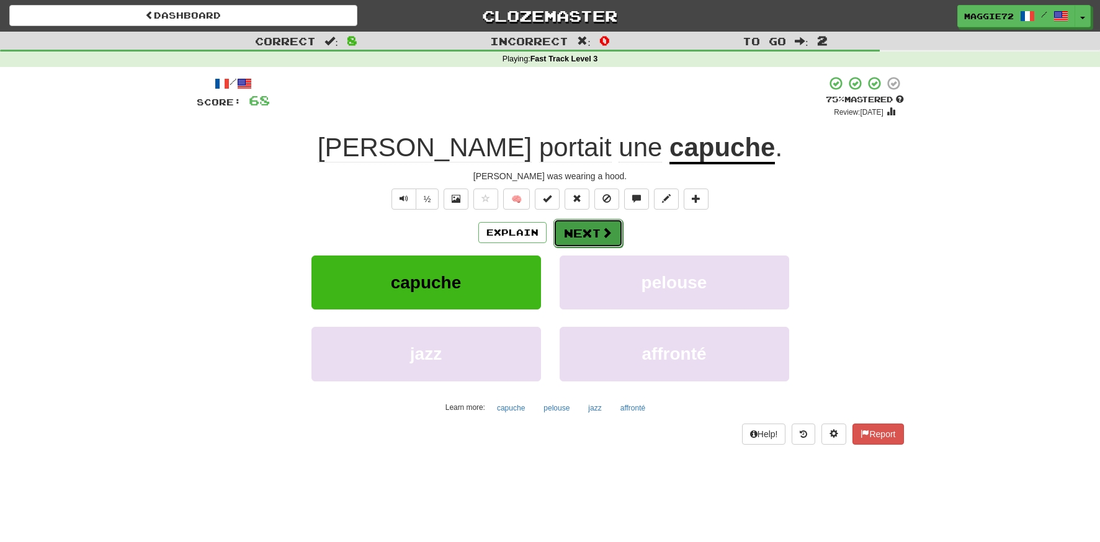
click at [605, 232] on span at bounding box center [606, 232] width 11 height 11
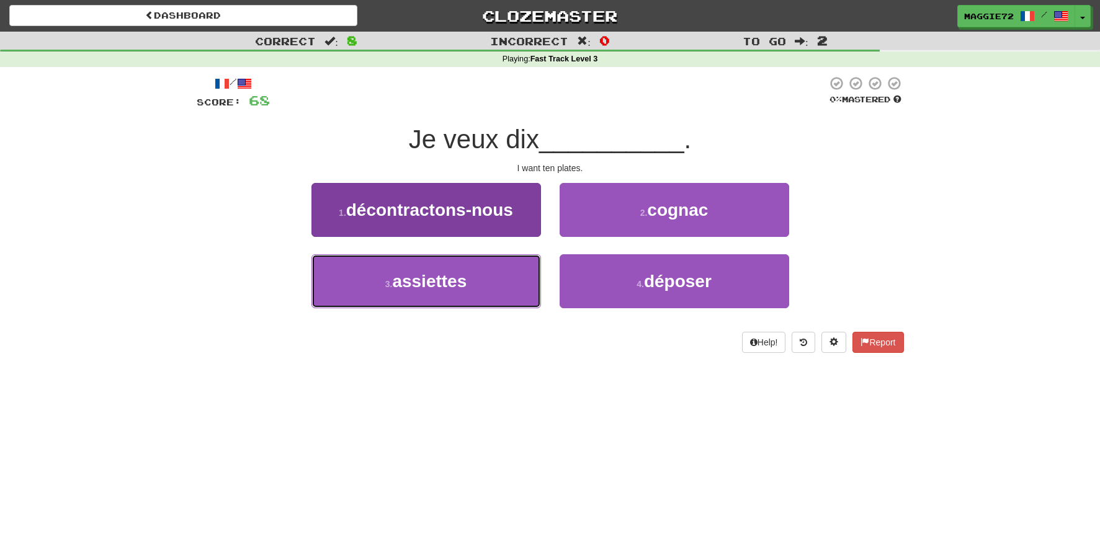
click at [494, 278] on button "3 . assiettes" at bounding box center [425, 281] width 229 height 54
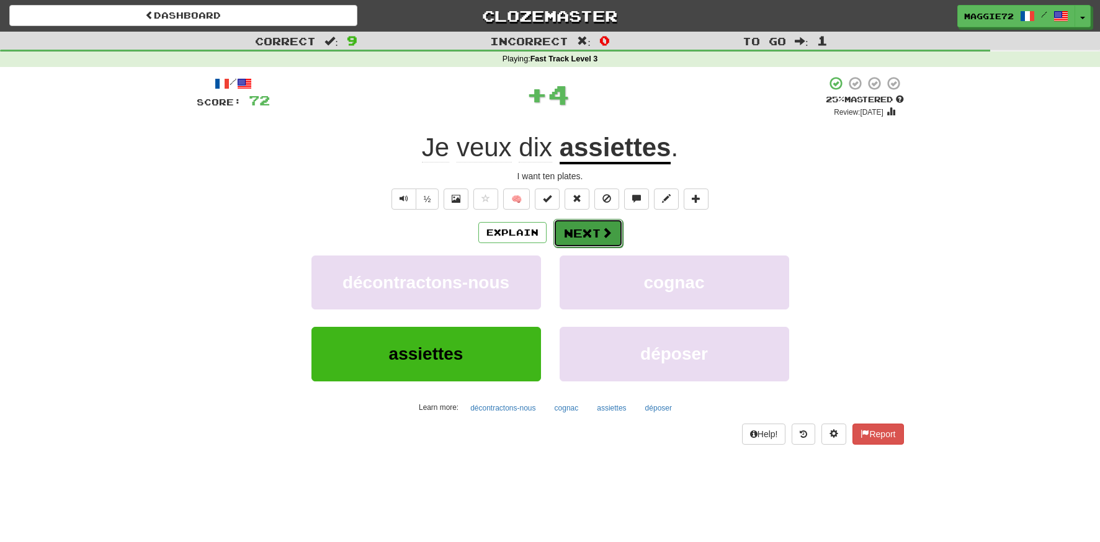
click at [579, 230] on button "Next" at bounding box center [587, 233] width 69 height 29
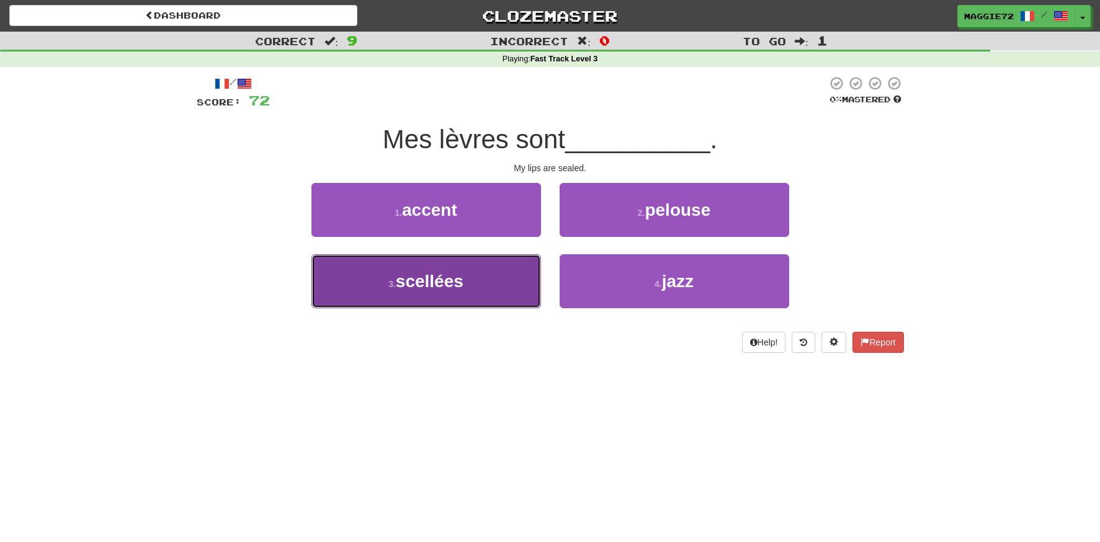
click at [460, 296] on button "3 . scellées" at bounding box center [425, 281] width 229 height 54
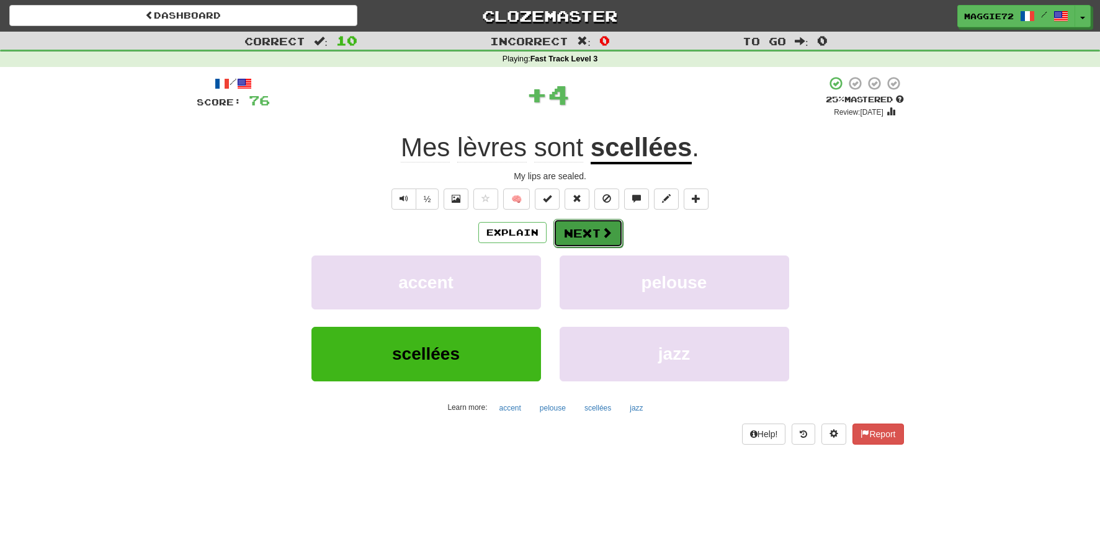
click at [575, 229] on button "Next" at bounding box center [587, 233] width 69 height 29
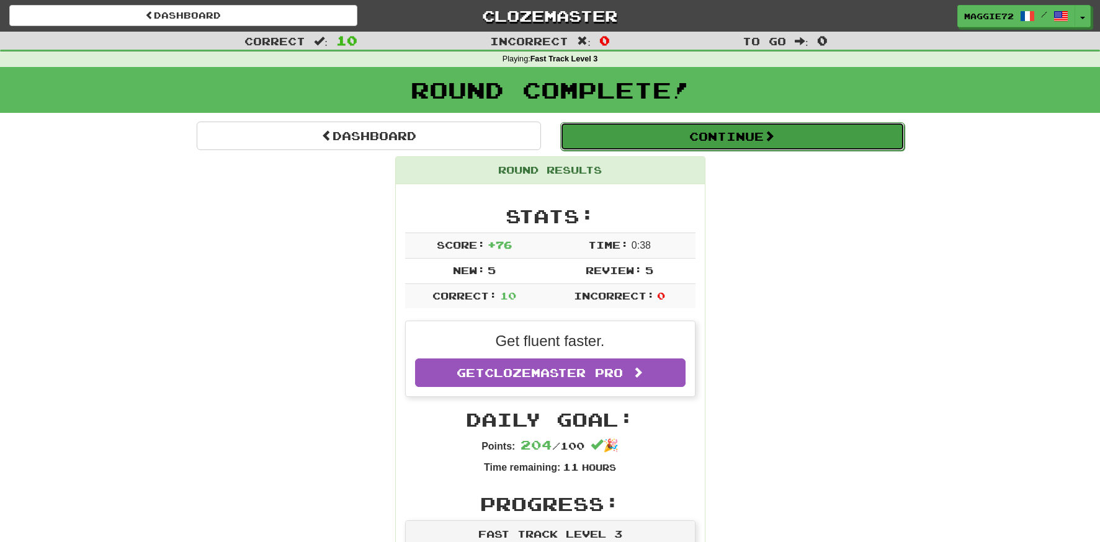
click at [656, 133] on button "Continue" at bounding box center [732, 136] width 344 height 29
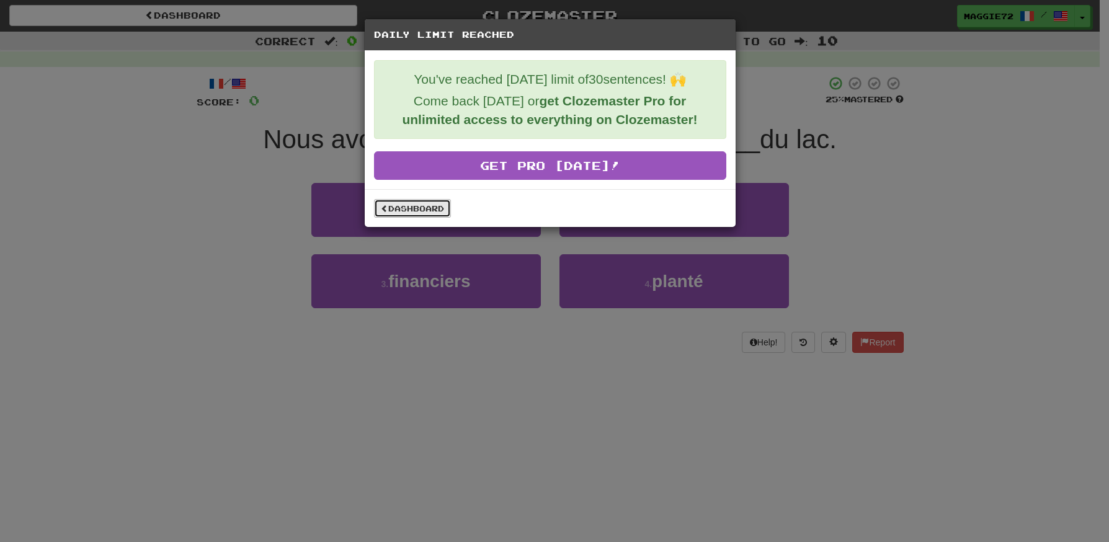
click at [391, 207] on link "Dashboard" at bounding box center [412, 208] width 77 height 19
